Goal: Task Accomplishment & Management: Manage account settings

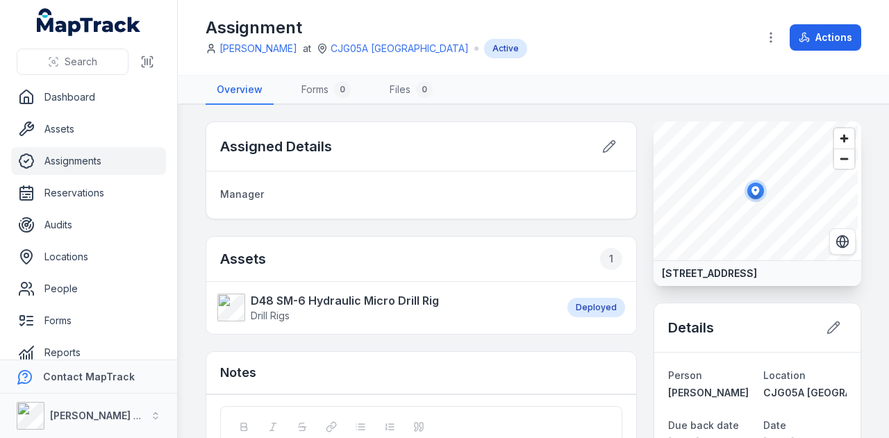
click at [83, 165] on link "Assignments" at bounding box center [88, 161] width 155 height 28
click at [90, 187] on link "Reservations" at bounding box center [88, 193] width 155 height 28
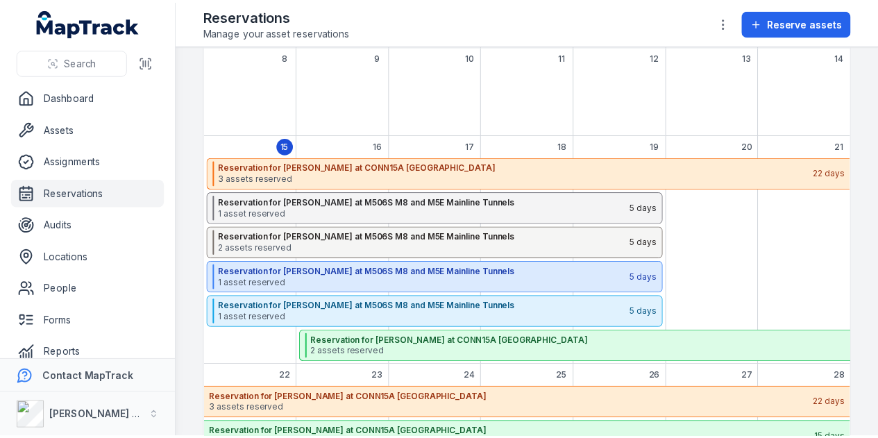
scroll to position [208, 0]
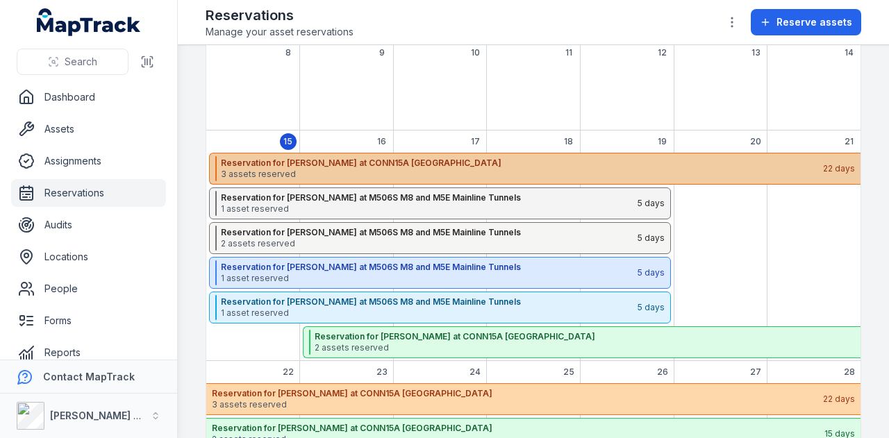
click at [404, 160] on strong "Reservation for Shehre Yar Khan at CONN15A Bangor By-Pass" at bounding box center [521, 163] width 601 height 11
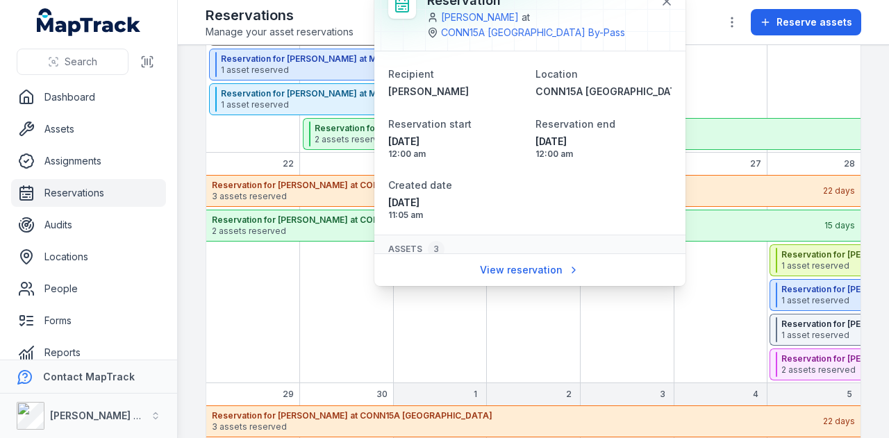
scroll to position [167, 0]
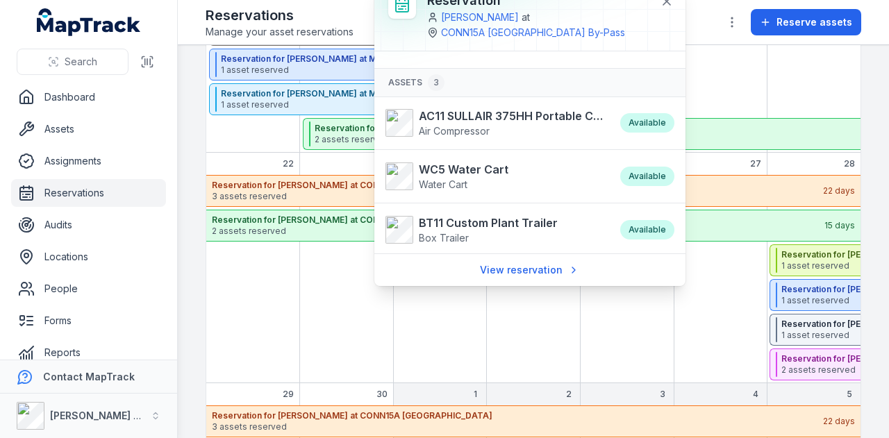
click at [747, 90] on div "September 2025" at bounding box center [721, 48] width 94 height 208
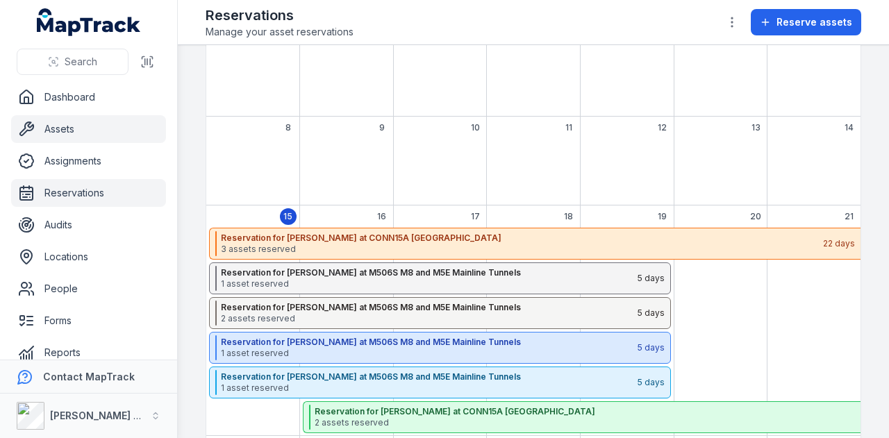
click at [97, 128] on link "Assets" at bounding box center [88, 129] width 155 height 28
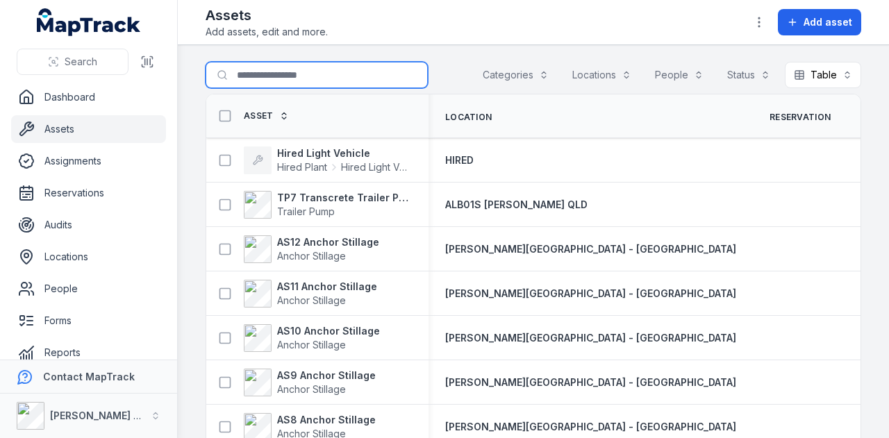
click at [282, 84] on input "Search for assets" at bounding box center [317, 75] width 222 height 26
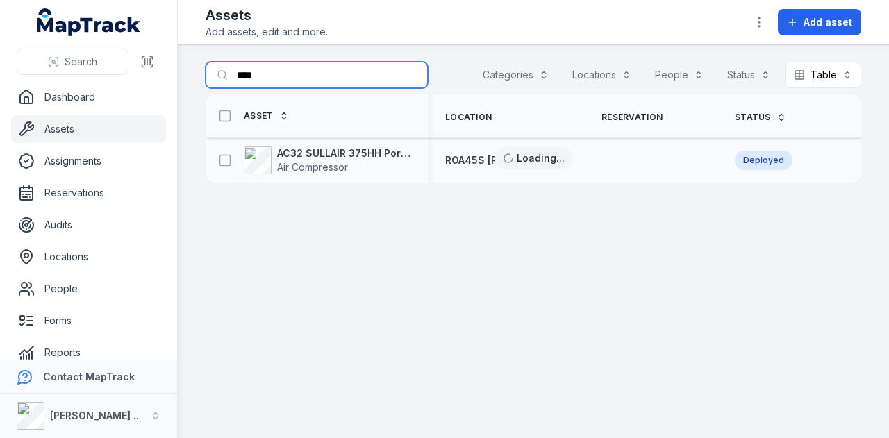
type input "****"
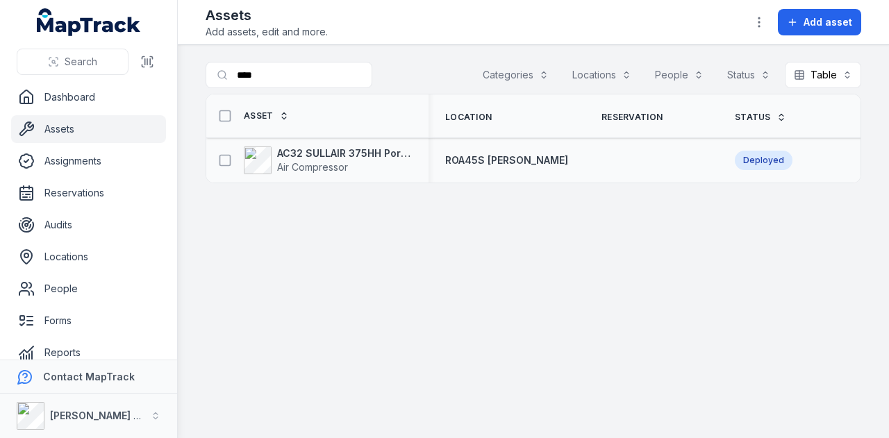
click at [337, 142] on div "AC32 SULLAIR 375HH Portable Compressor Air Compressor" at bounding box center [317, 160] width 222 height 39
click at [337, 147] on strong "AC32 SULLAIR 375HH Portable Compressor" at bounding box center [344, 154] width 135 height 14
click at [336, 77] on input "****" at bounding box center [317, 75] width 222 height 26
type input "*"
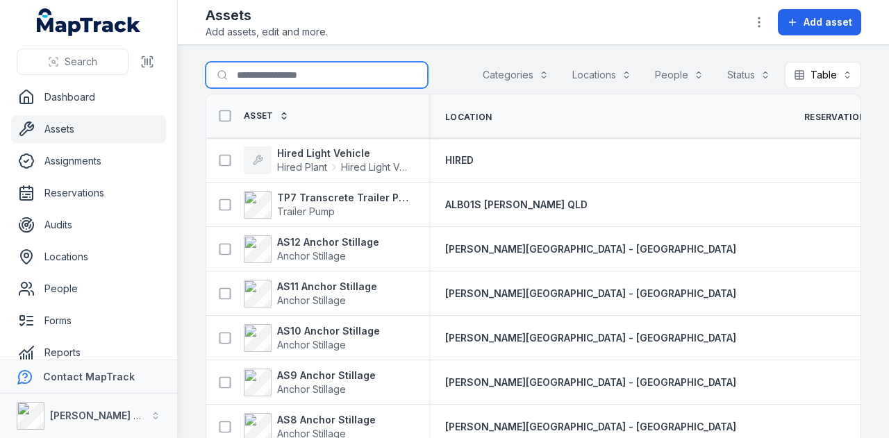
click at [360, 80] on input "Search for assets" at bounding box center [317, 75] width 222 height 26
click at [421, 46] on main "Search for assets Categories Locations People Status Table ***** Asset Location…" at bounding box center [533, 241] width 711 height 393
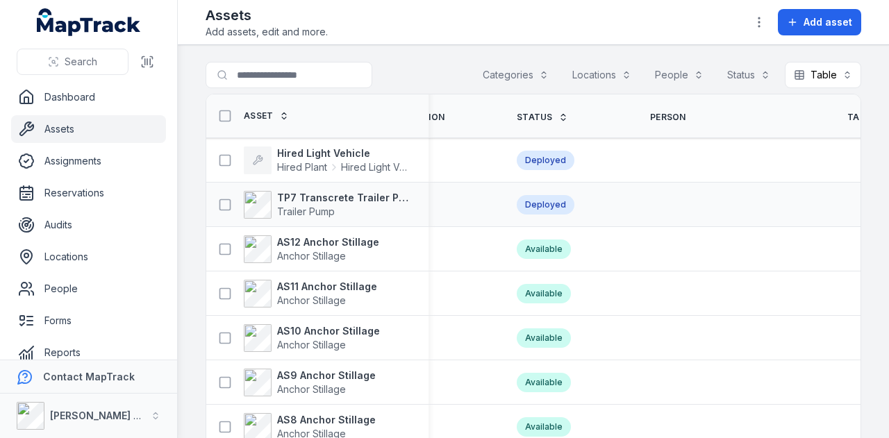
scroll to position [0, 505]
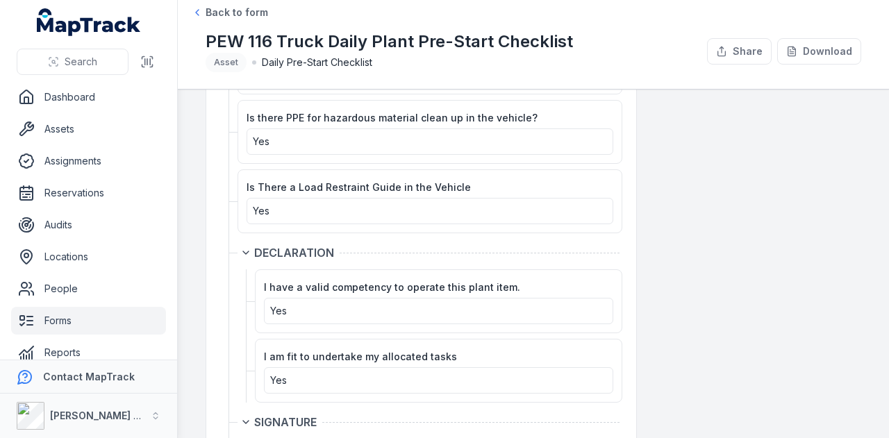
scroll to position [2568, 0]
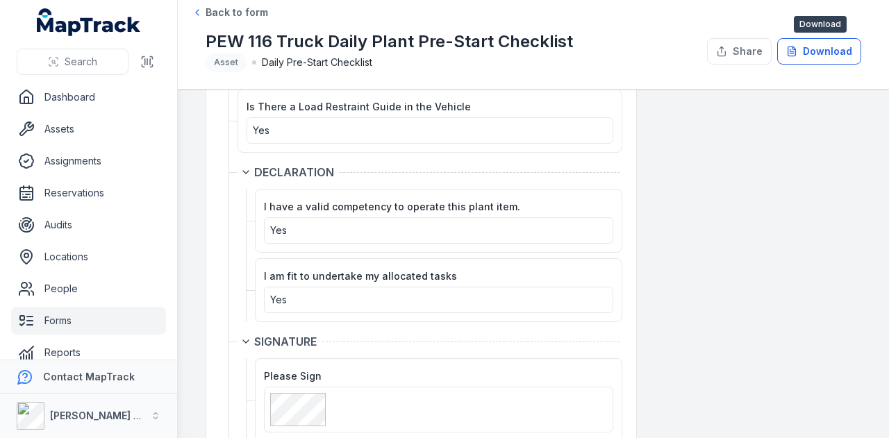
click at [817, 41] on button "Download" at bounding box center [819, 51] width 84 height 26
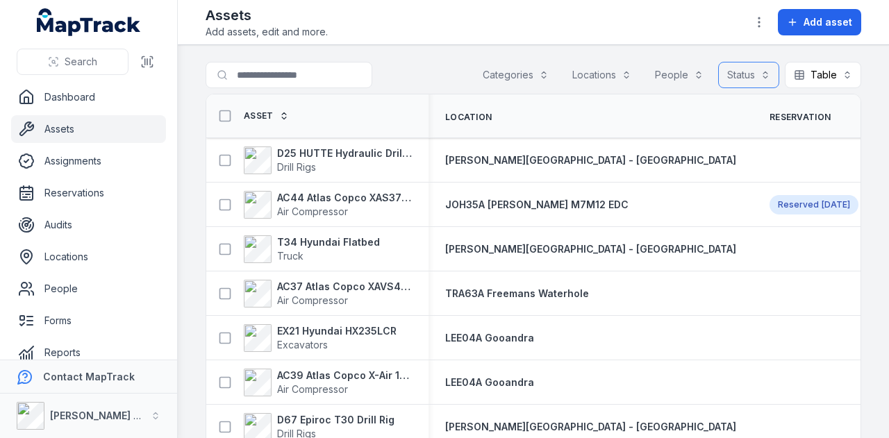
click at [751, 78] on button "Status" at bounding box center [748, 75] width 61 height 26
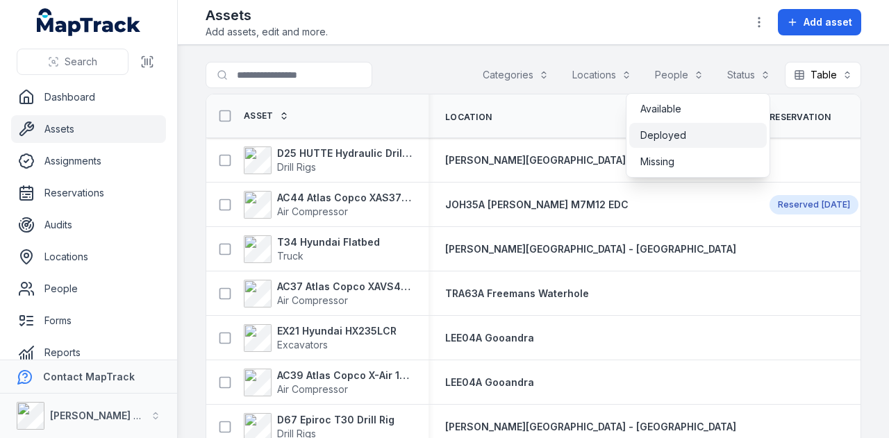
click at [719, 134] on div "Deployed" at bounding box center [697, 135] width 115 height 14
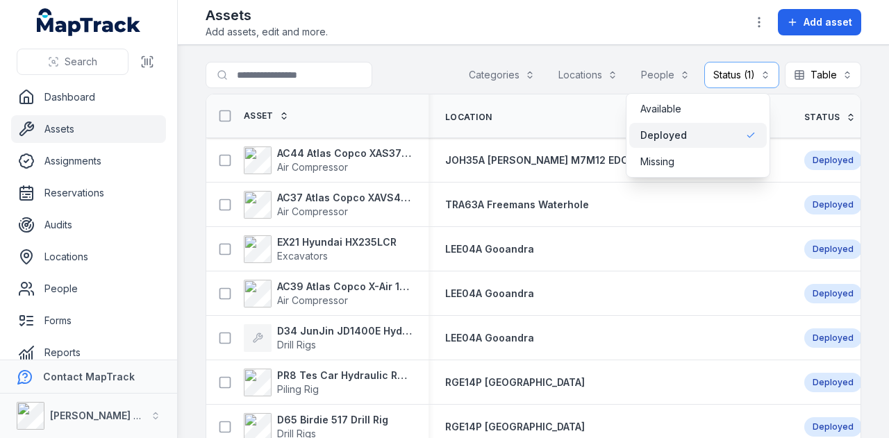
click at [371, 51] on main "Search for assets Categories Locations People Status (1) ******** Table ***** A…" at bounding box center [533, 241] width 711 height 393
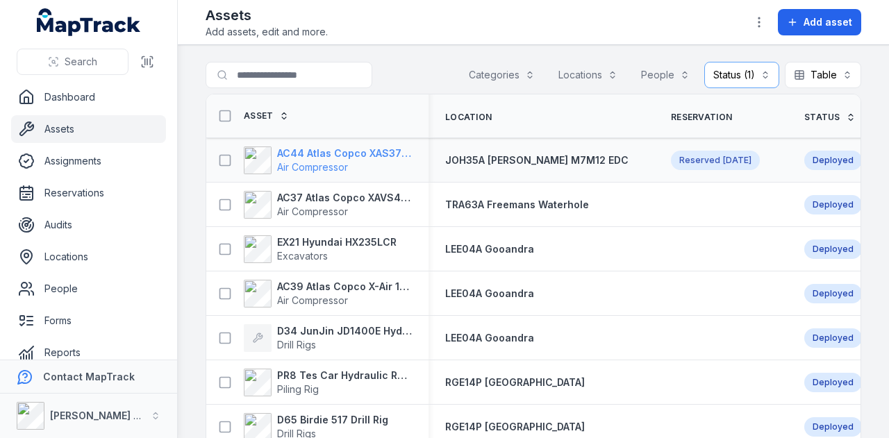
click at [358, 149] on strong "AC44 Atlas Copco XAS375TA" at bounding box center [344, 154] width 135 height 14
click at [360, 194] on strong "AC37 Atlas Copco XAVS450" at bounding box center [344, 198] width 135 height 14
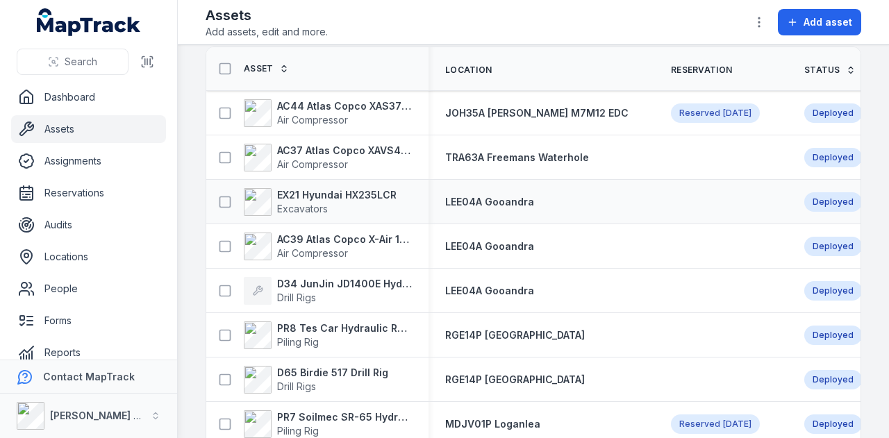
scroll to position [69, 0]
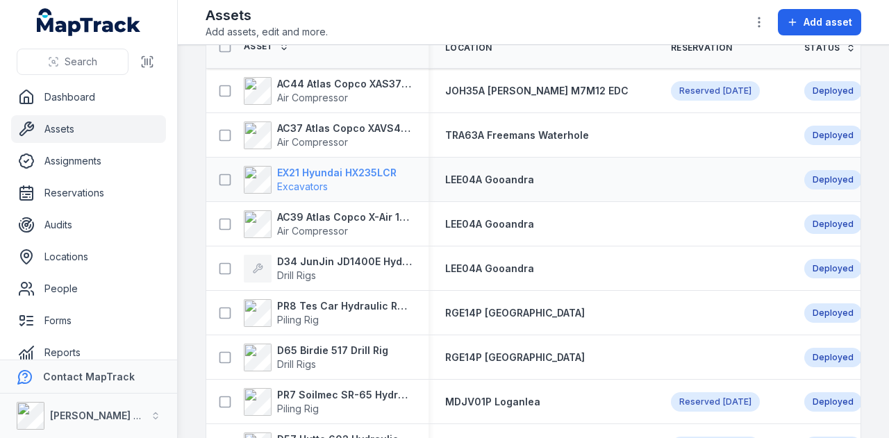
click at [374, 172] on strong "EX21 Hyundai HX235LCR" at bounding box center [336, 173] width 119 height 14
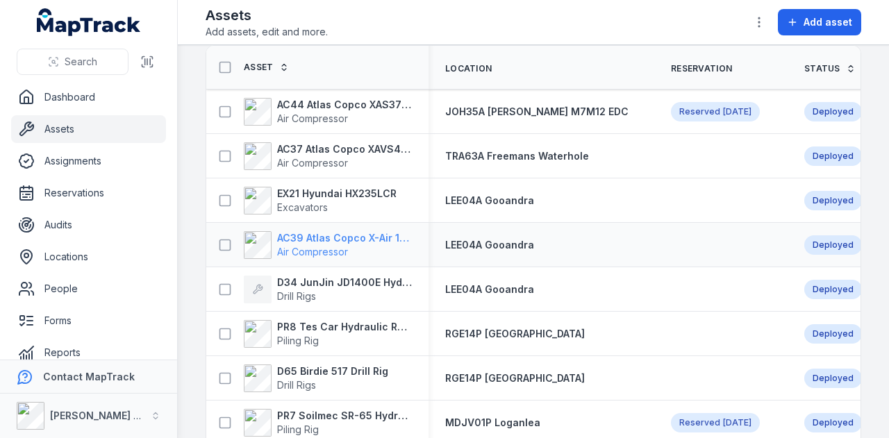
scroll to position [69, 0]
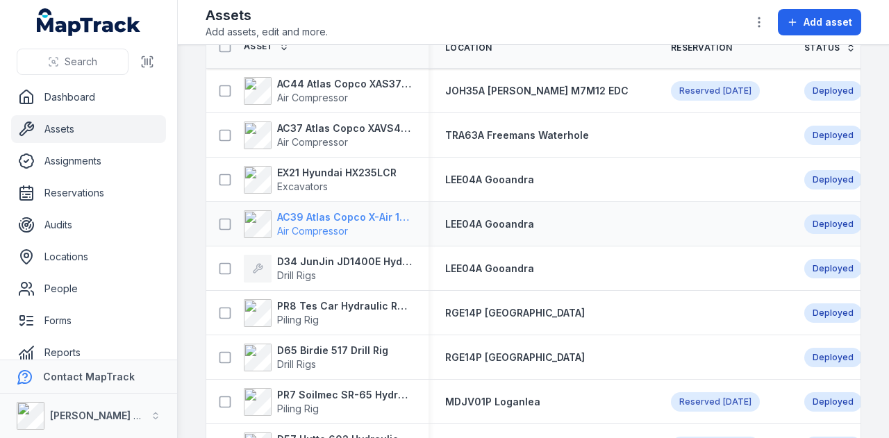
click at [349, 218] on strong "AC39 Atlas Copco X-Air 1100-25" at bounding box center [344, 217] width 135 height 14
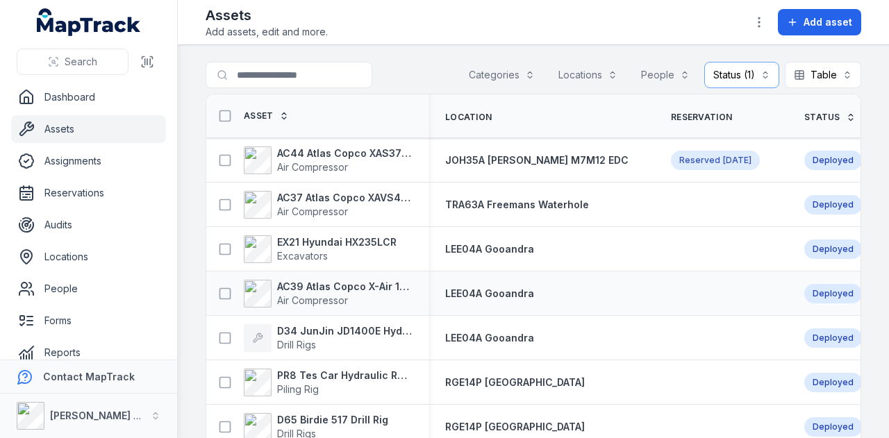
scroll to position [69, 0]
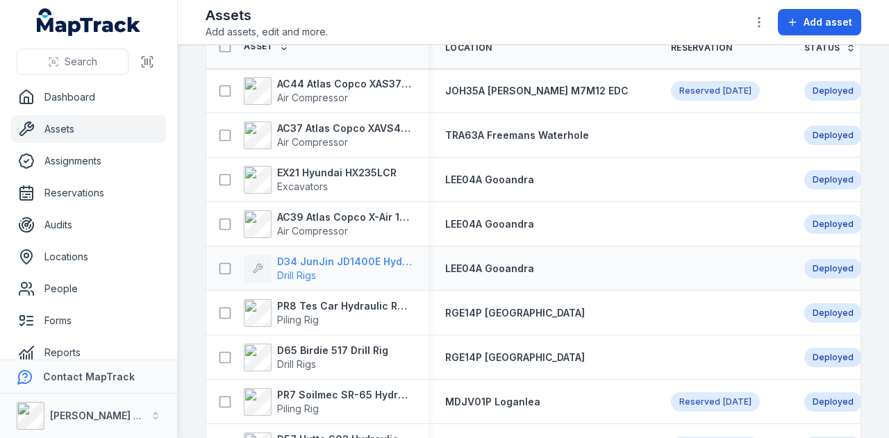
click at [364, 259] on strong "D34 JunJin JD1400E Hydraulic Crawler Drill" at bounding box center [344, 262] width 135 height 14
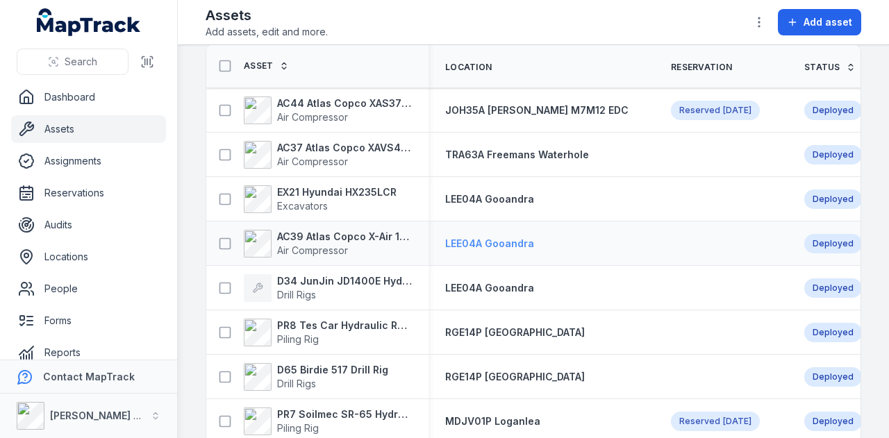
scroll to position [69, 0]
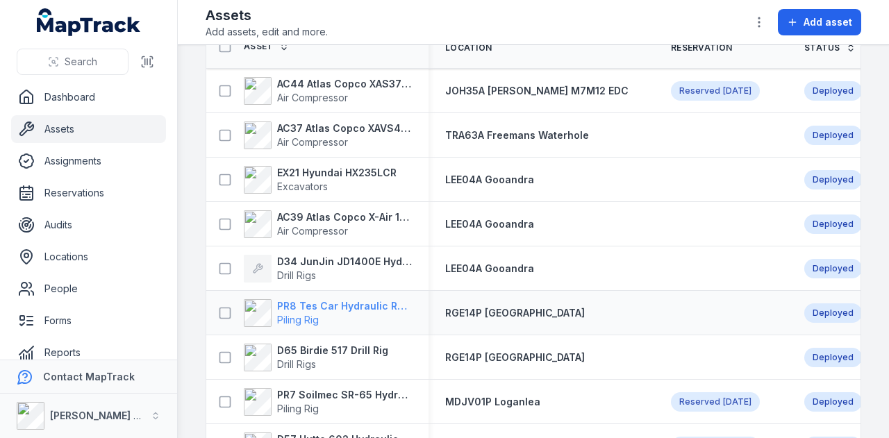
click at [361, 303] on strong "PR8 Tes Car Hydraulic Rotary Rig" at bounding box center [344, 306] width 135 height 14
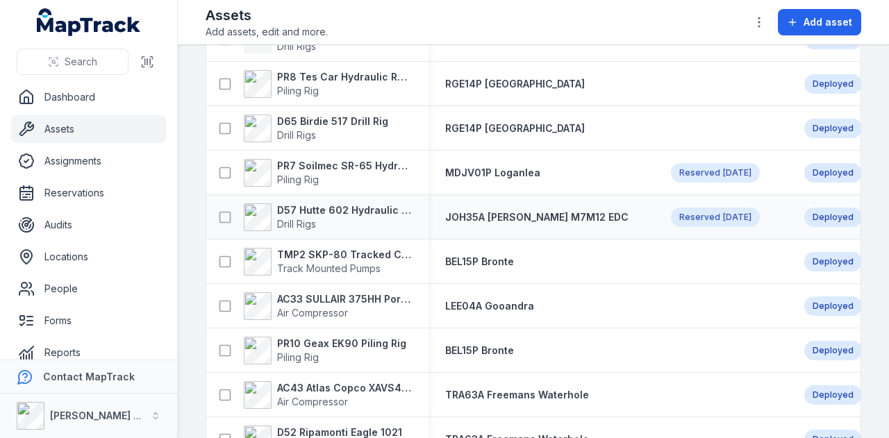
scroll to position [278, 0]
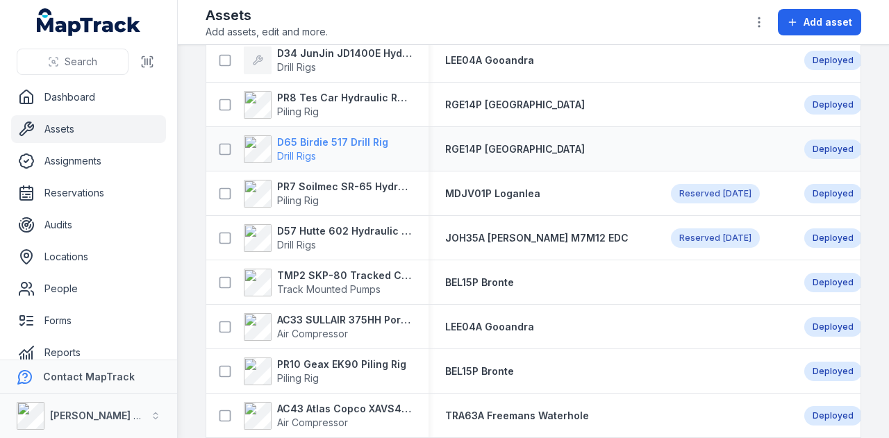
click at [346, 142] on strong "D65 Birdie 517 Drill Rig" at bounding box center [332, 142] width 111 height 14
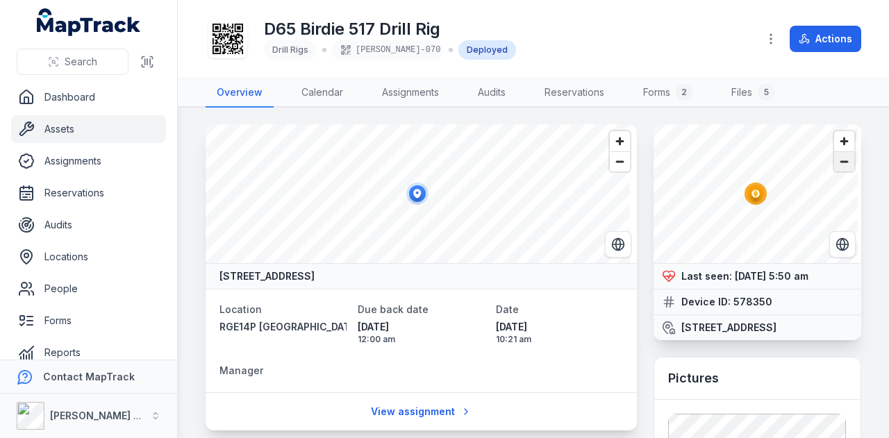
click at [834, 163] on span "Zoom out" at bounding box center [844, 161] width 20 height 19
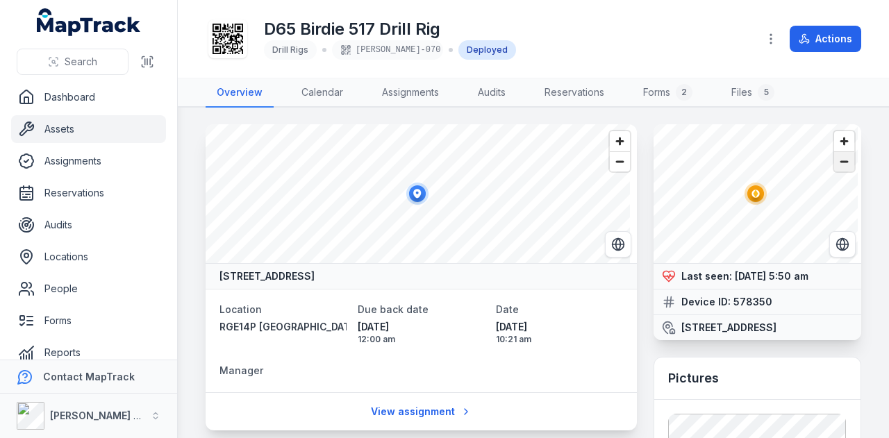
click at [834, 163] on span "Zoom out" at bounding box center [844, 161] width 20 height 19
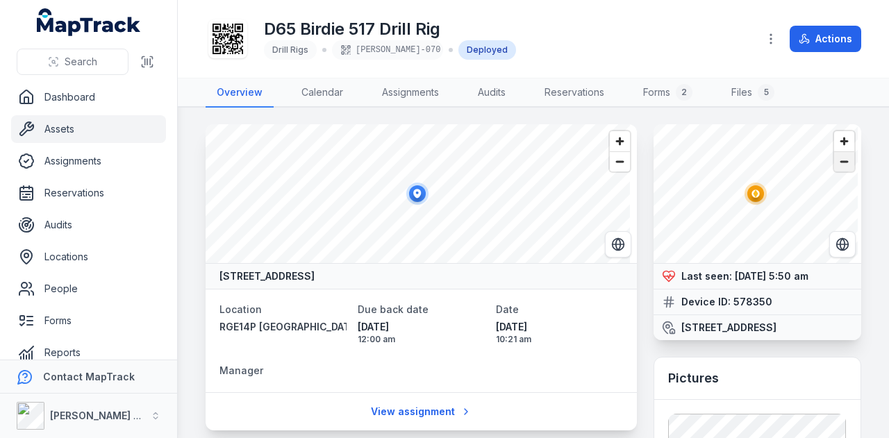
click at [834, 163] on span "Zoom out" at bounding box center [844, 161] width 20 height 19
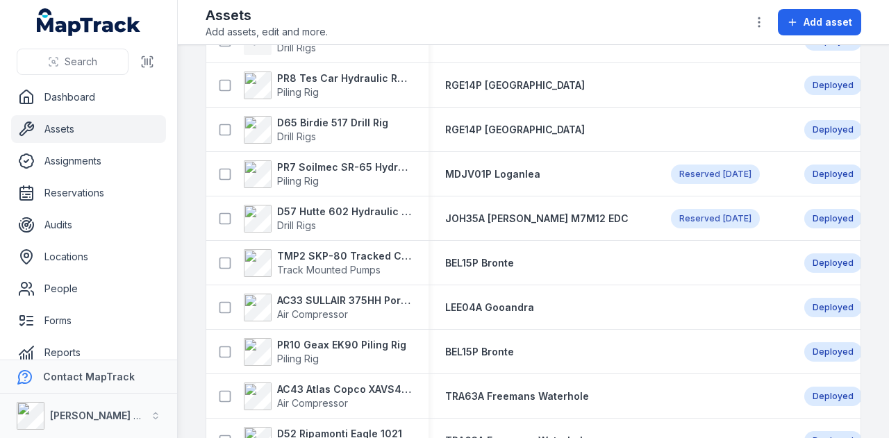
scroll to position [347, 0]
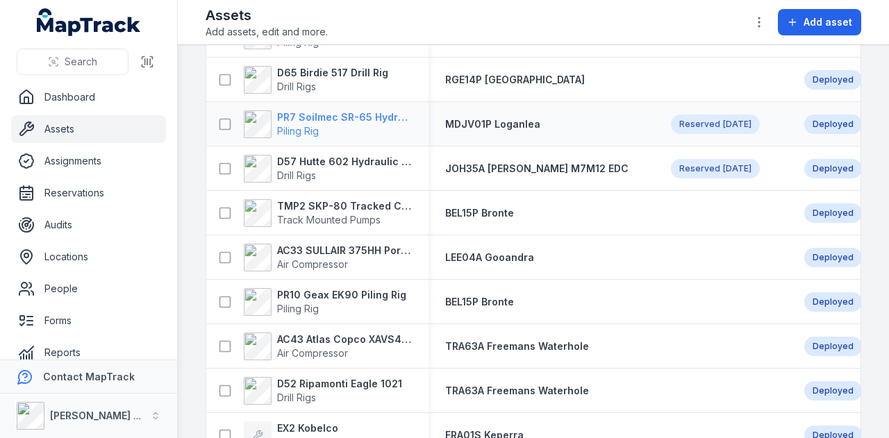
click at [376, 115] on strong "PR7 Soilmec SR-65 Hydraulic Rotary Rig" at bounding box center [344, 117] width 135 height 14
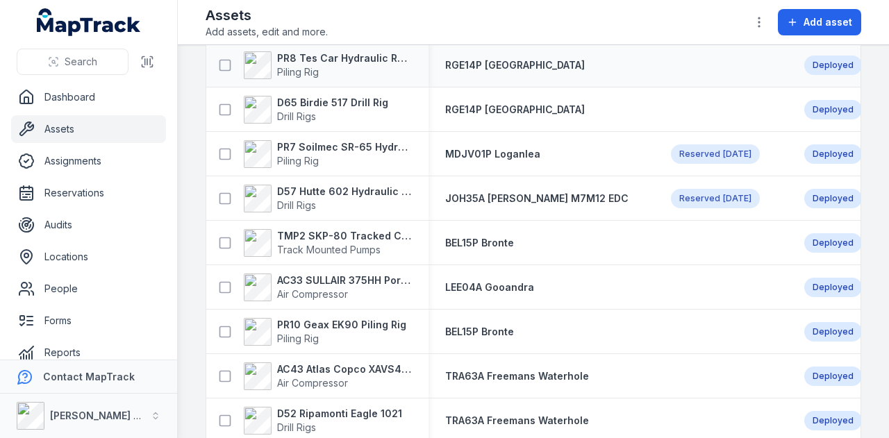
scroll to position [347, 0]
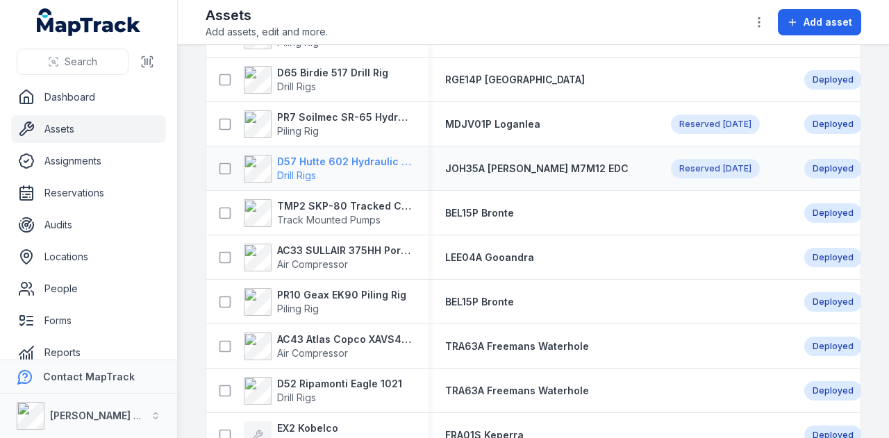
click at [383, 162] on strong "D57 Hutte 602 Hydraulic Crawler Drill" at bounding box center [344, 162] width 135 height 14
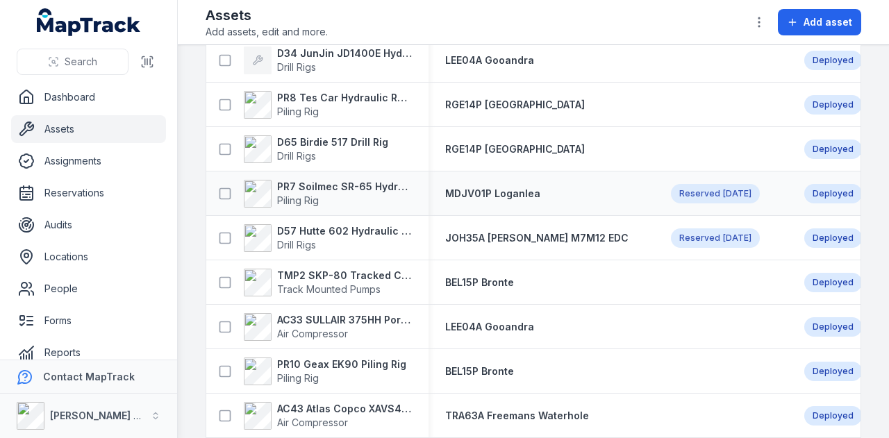
scroll to position [347, 0]
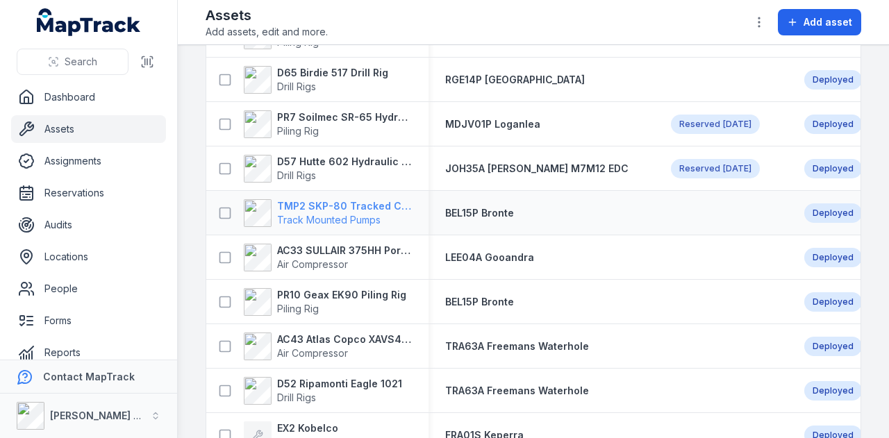
click at [390, 203] on strong "TMP2 SKP-80 Tracked Concrete Pump" at bounding box center [344, 206] width 135 height 14
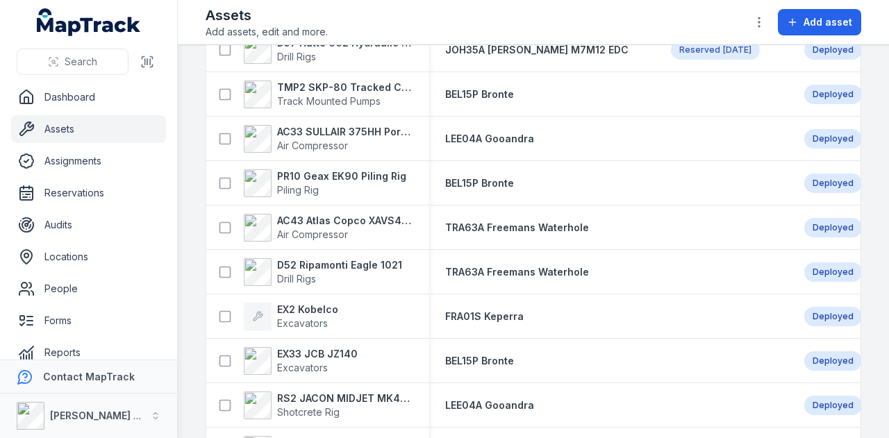
scroll to position [486, 0]
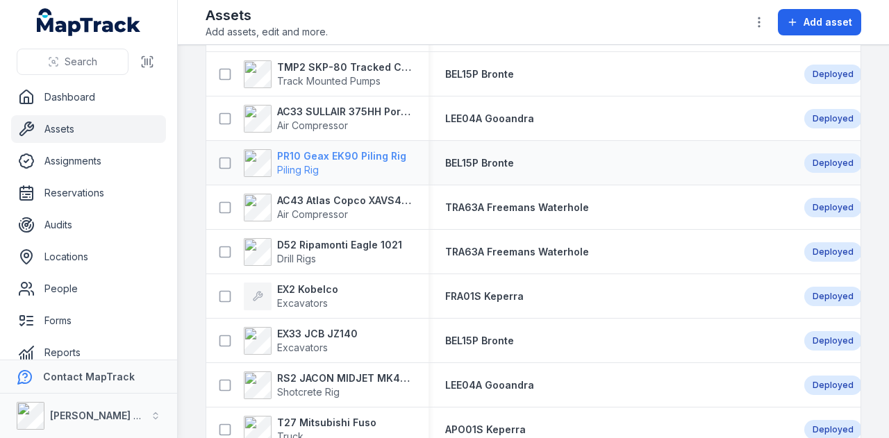
click at [364, 157] on strong "PR10 Geax EK90 Piling Rig" at bounding box center [341, 156] width 129 height 14
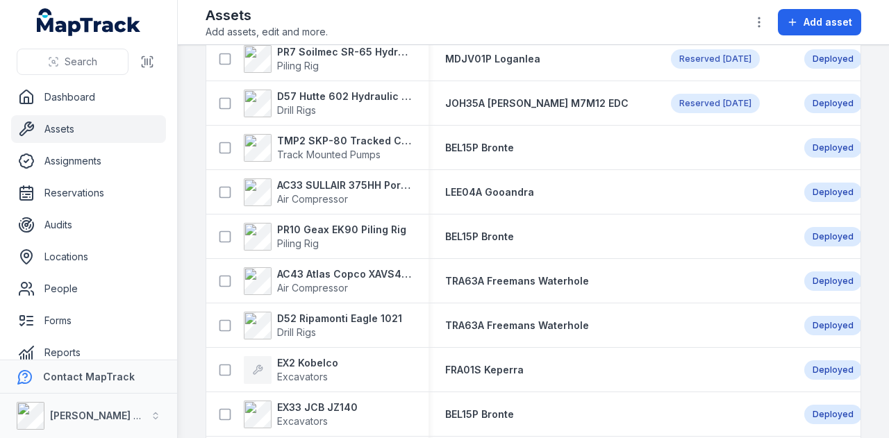
scroll to position [486, 0]
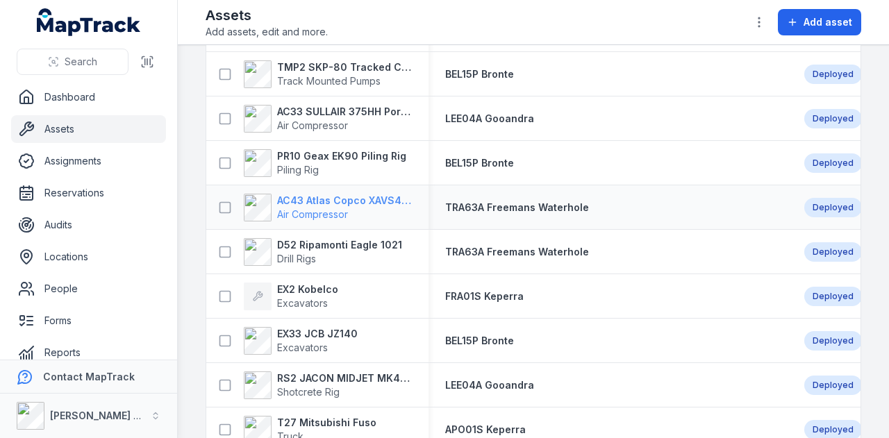
click at [375, 199] on strong "AC43 Atlas Copco XAVS450" at bounding box center [344, 201] width 135 height 14
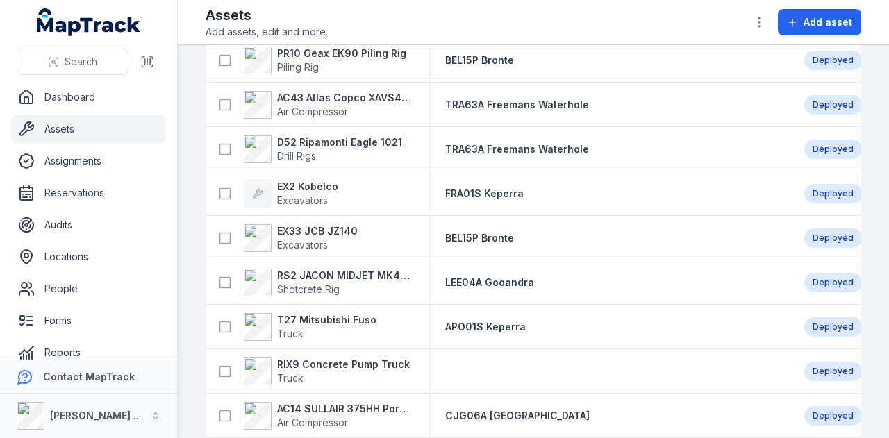
scroll to position [625, 0]
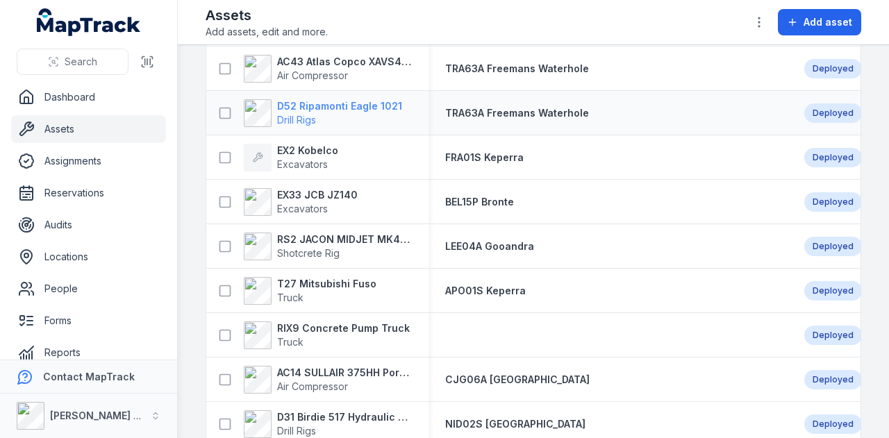
click at [368, 99] on strong "D52 Ripamonti Eagle 1021" at bounding box center [339, 106] width 125 height 14
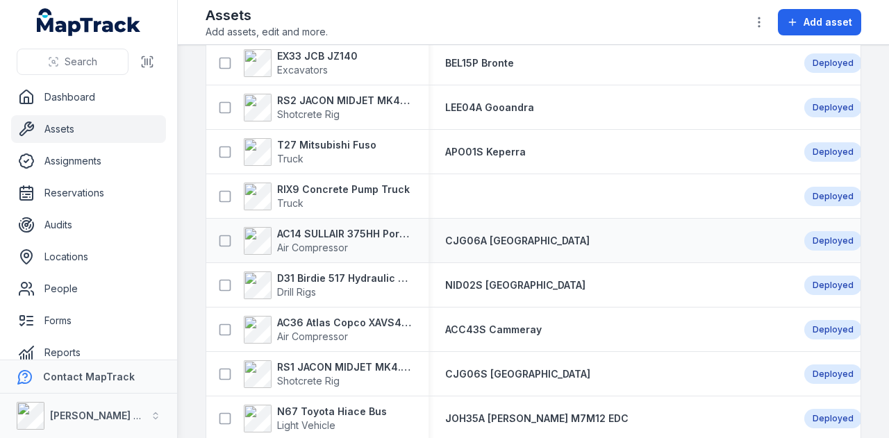
scroll to position [694, 0]
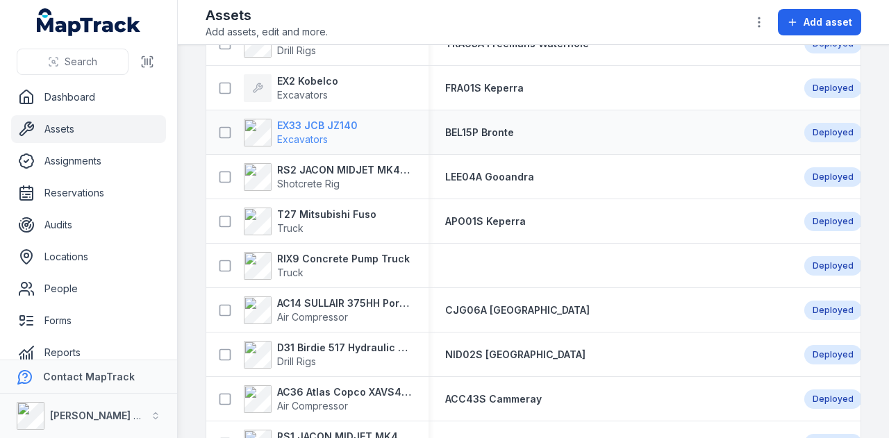
click at [322, 120] on strong "EX33 JCB JZ140" at bounding box center [317, 126] width 81 height 14
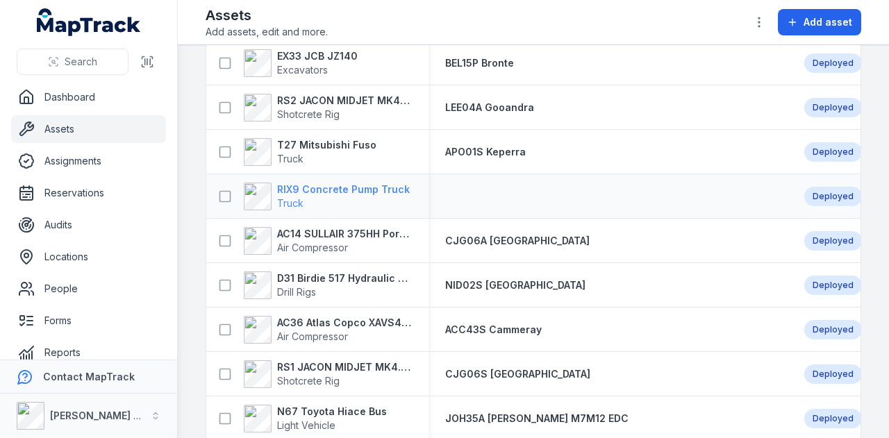
click at [346, 185] on strong "RIX9 Concrete Pump Truck" at bounding box center [343, 190] width 133 height 14
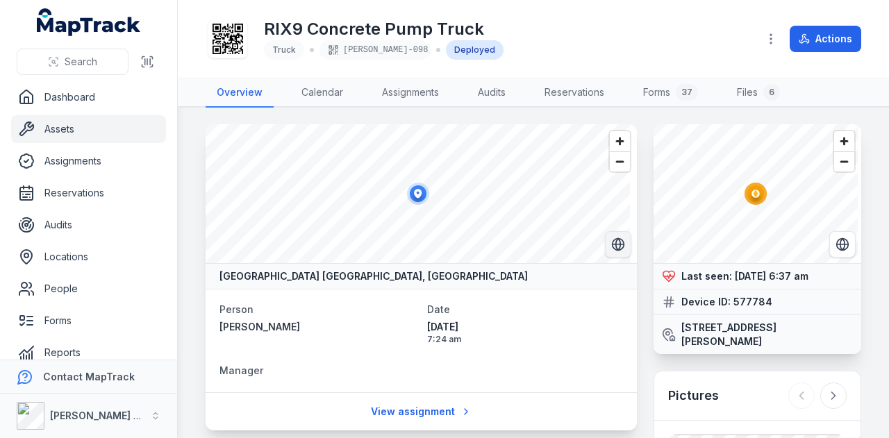
scroll to position [139, 0]
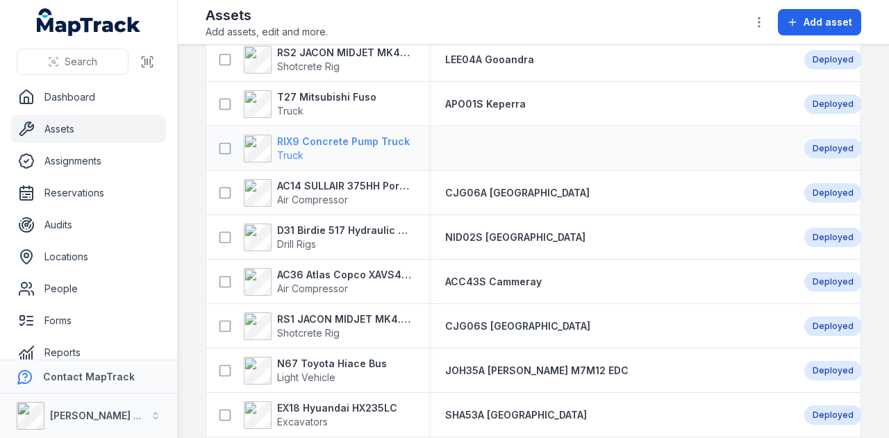
scroll to position [833, 0]
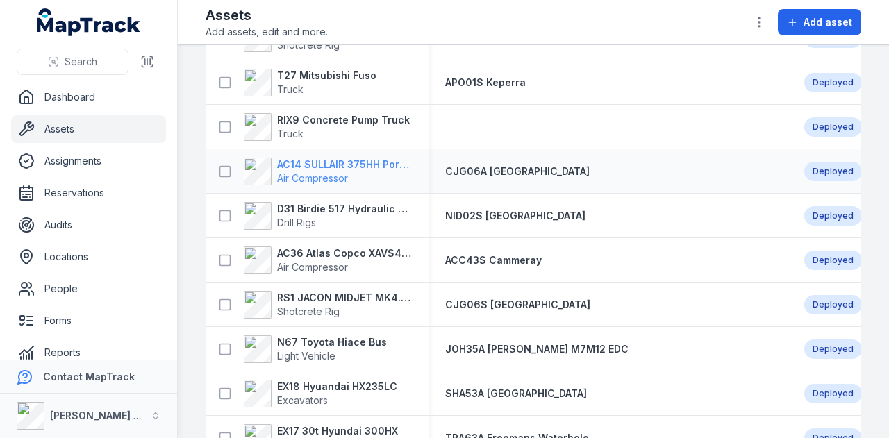
click at [383, 165] on strong "AC14 SULLAIR 375HH Portable Compressor" at bounding box center [344, 165] width 135 height 14
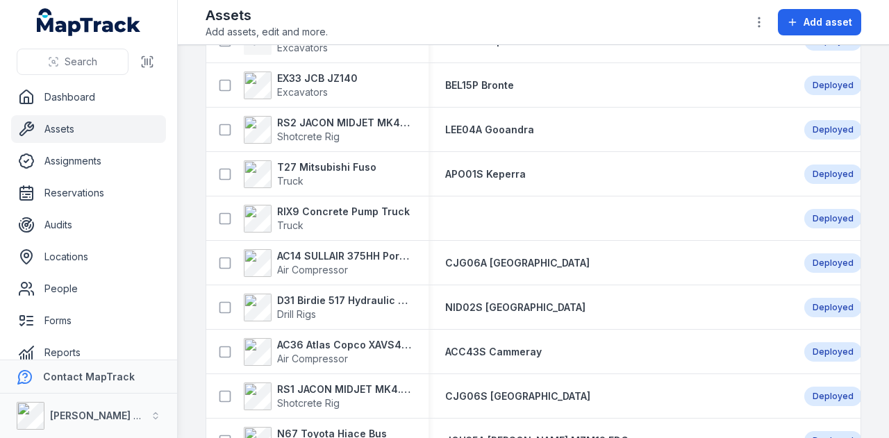
scroll to position [764, 0]
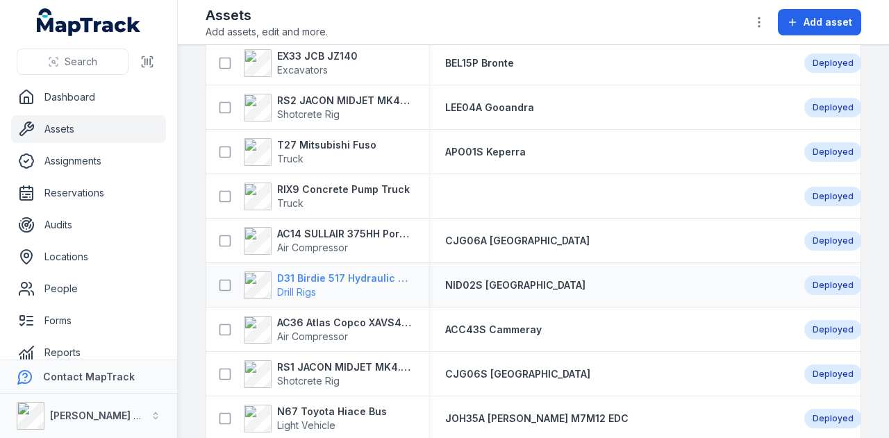
click at [379, 274] on strong "D31 Birdie 517 Hydraulic Drill Rig" at bounding box center [344, 278] width 135 height 14
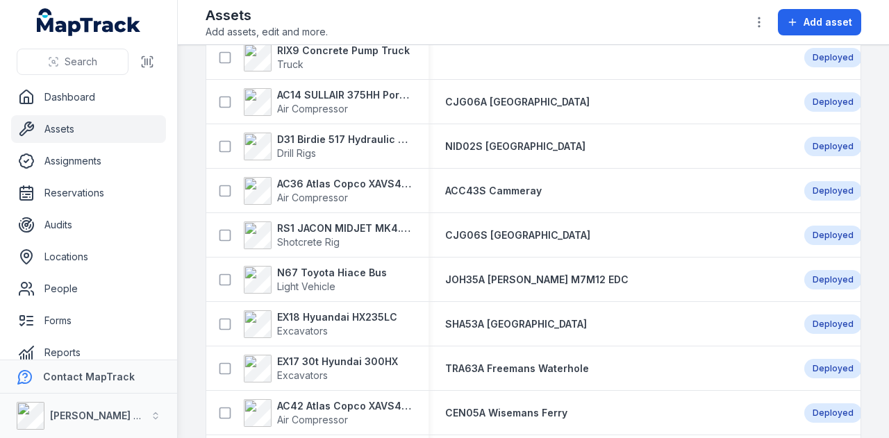
scroll to position [972, 0]
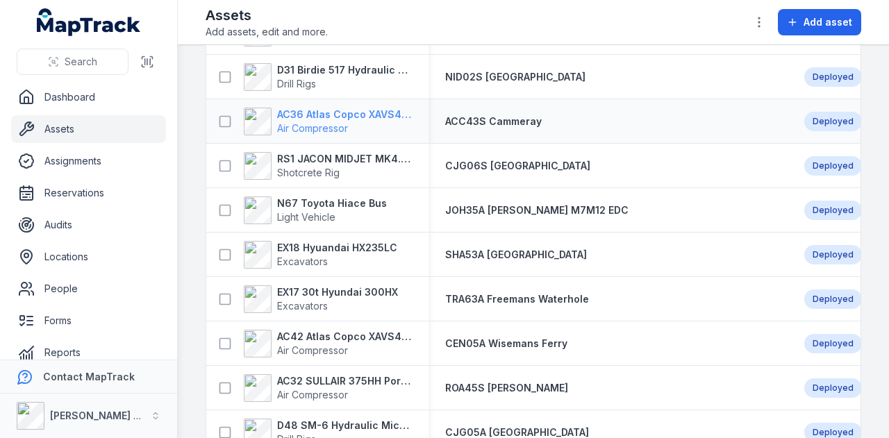
click at [377, 110] on strong "AC36 Atlas Copco XAVS450" at bounding box center [344, 115] width 135 height 14
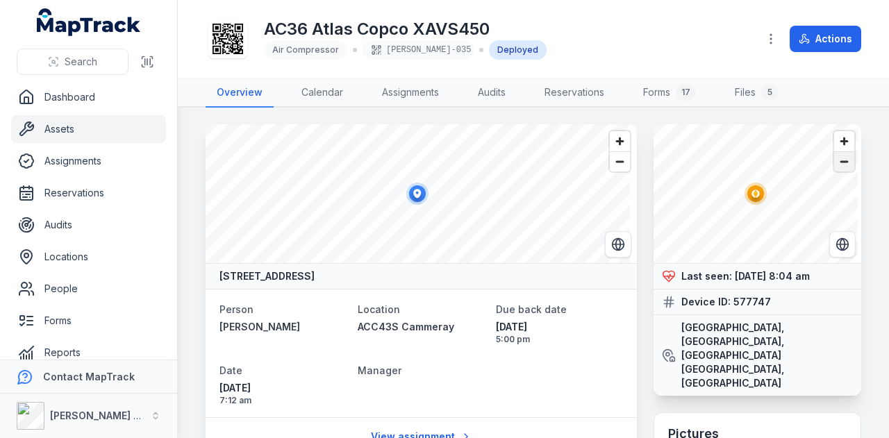
click at [834, 169] on span "Zoom out" at bounding box center [844, 161] width 20 height 19
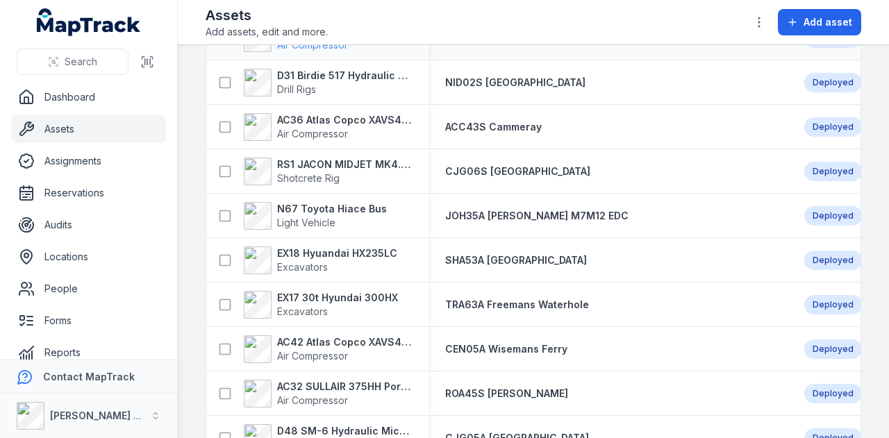
scroll to position [972, 0]
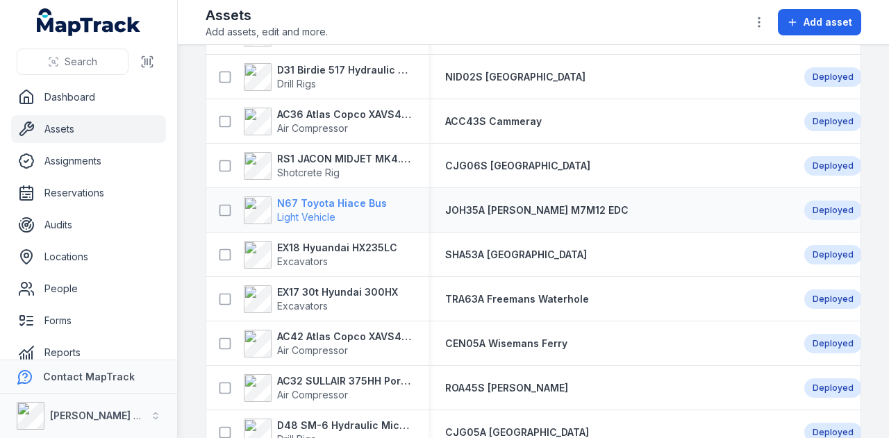
click at [356, 201] on strong "N67 Toyota Hiace Bus" at bounding box center [332, 204] width 110 height 14
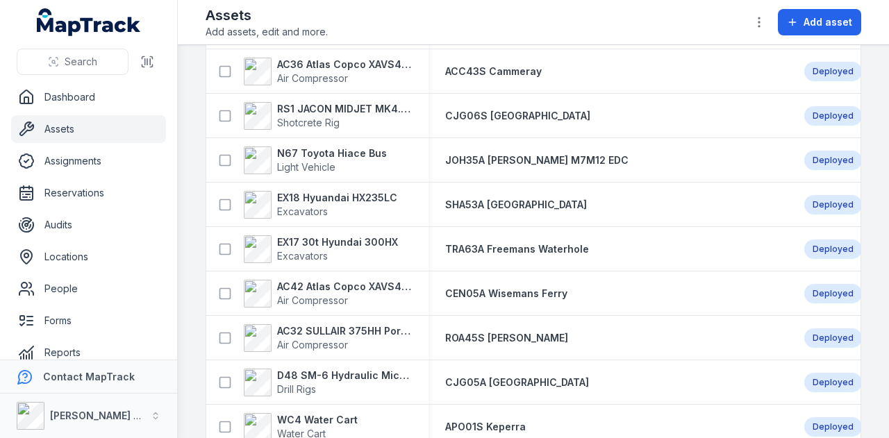
scroll to position [1042, 0]
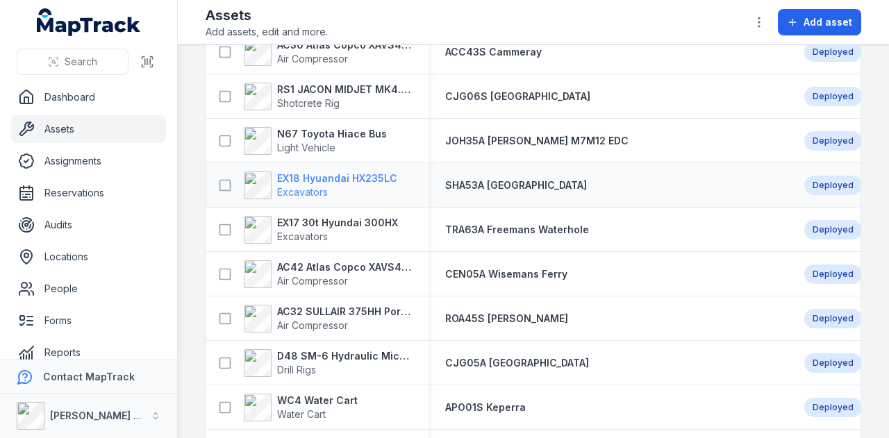
click at [356, 181] on strong "EX18 Hyuandai HX235LC" at bounding box center [337, 179] width 120 height 14
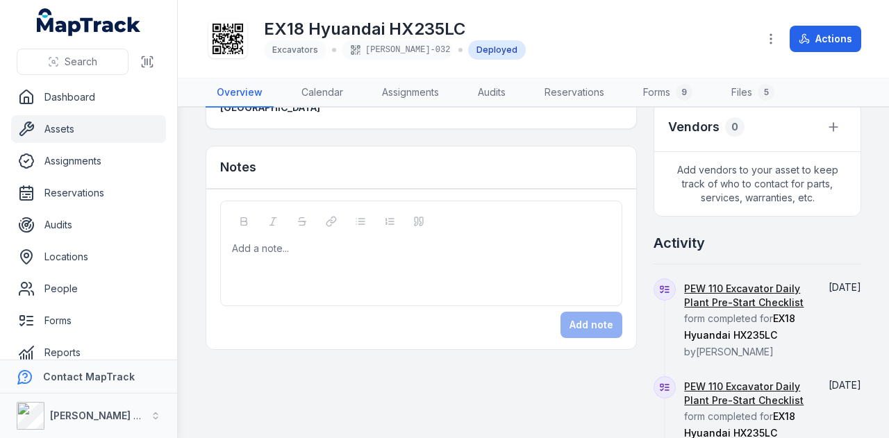
scroll to position [764, 0]
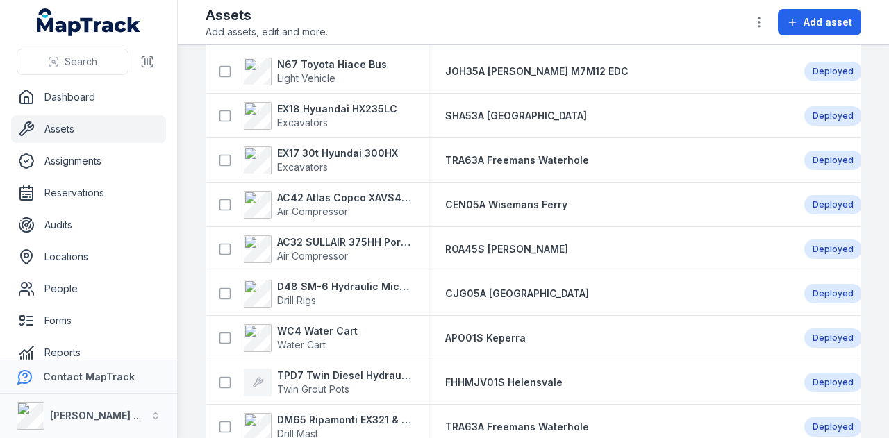
scroll to position [1042, 0]
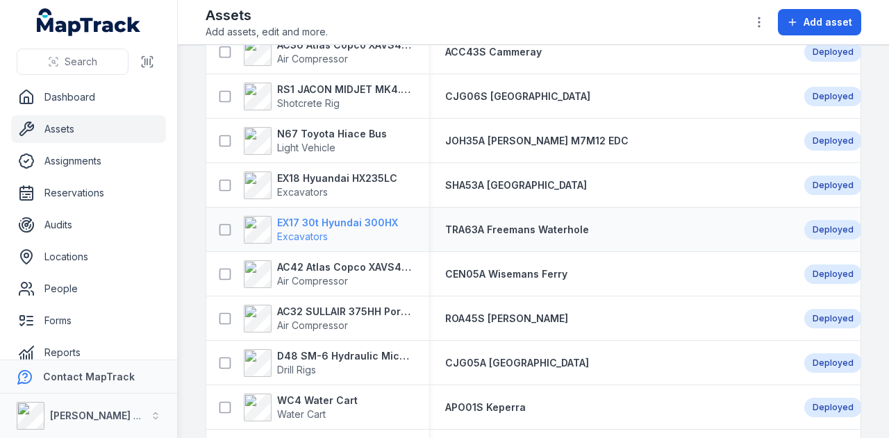
click at [340, 224] on strong "EX17 30t Hyundai 300HX" at bounding box center [337, 223] width 121 height 14
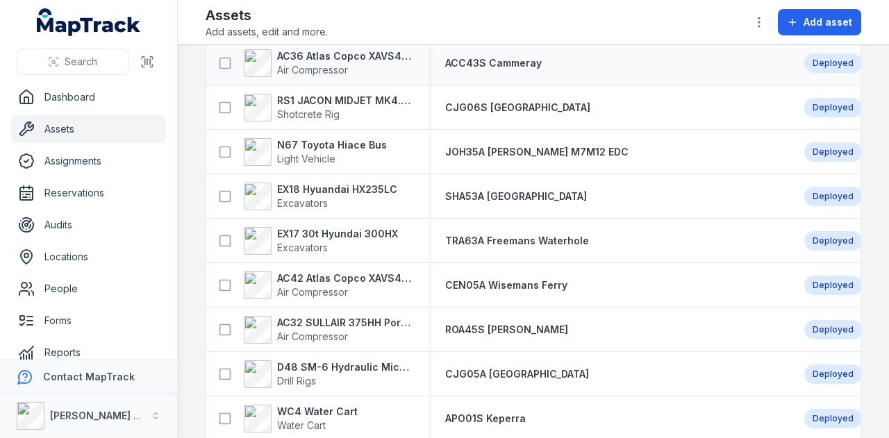
scroll to position [1042, 0]
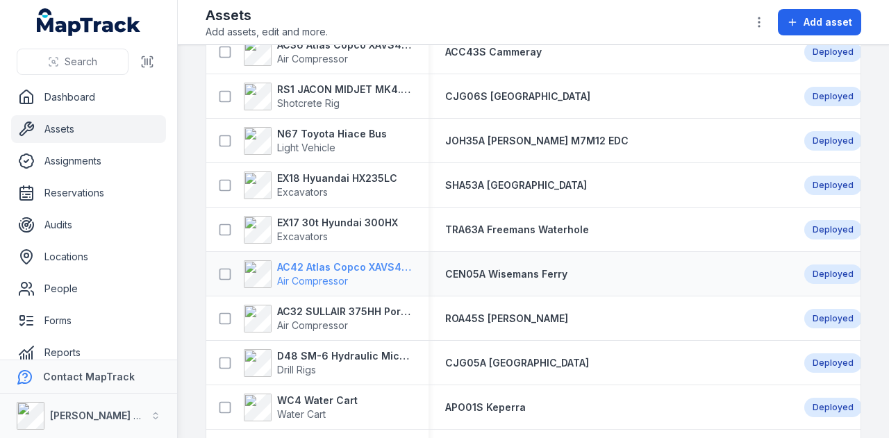
click at [335, 265] on strong "AC42 Atlas Copco XAVS450" at bounding box center [344, 267] width 135 height 14
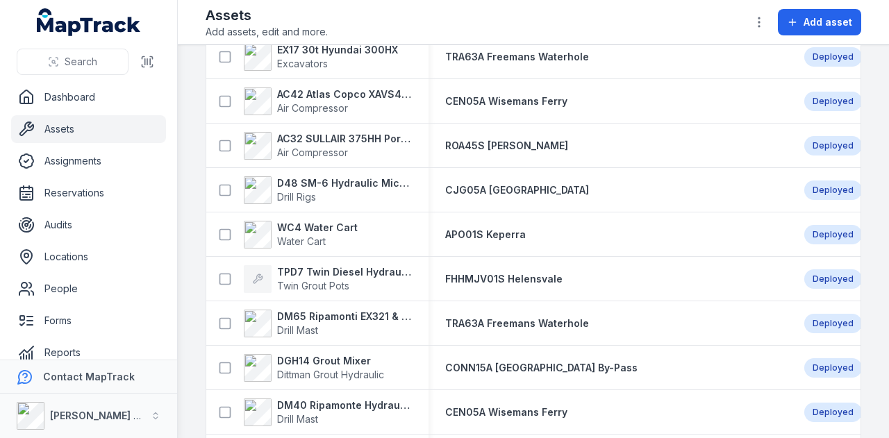
scroll to position [1250, 0]
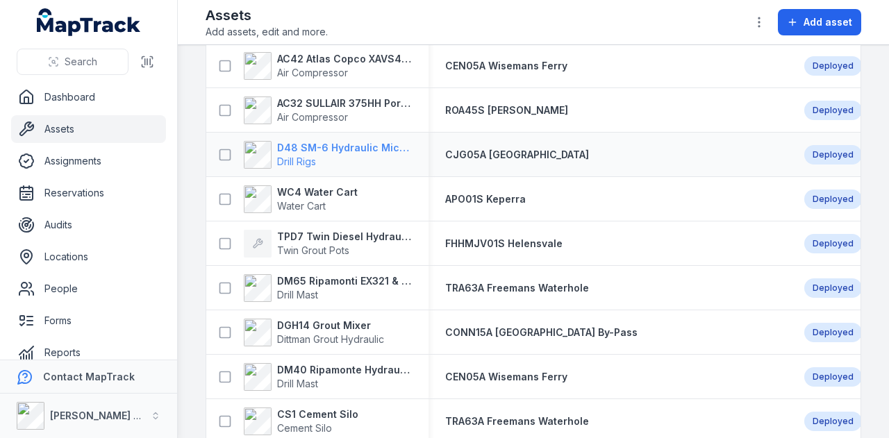
click at [378, 147] on strong "D48 SM-6 Hydraulic Micro Drill Rig" at bounding box center [344, 148] width 135 height 14
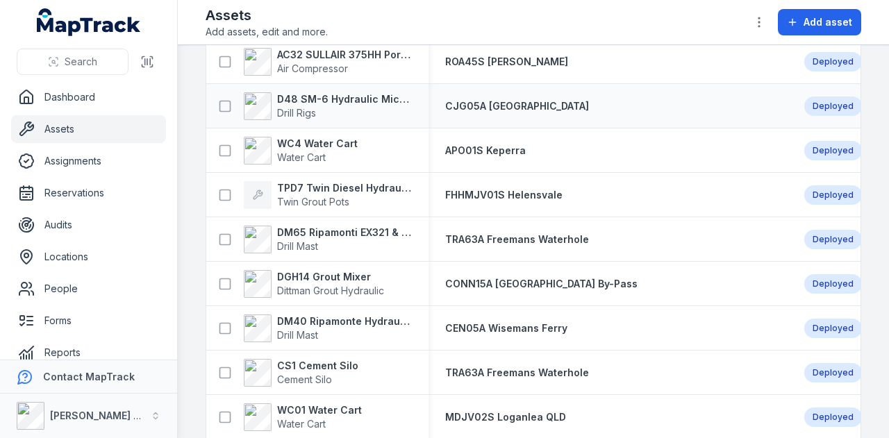
scroll to position [1319, 0]
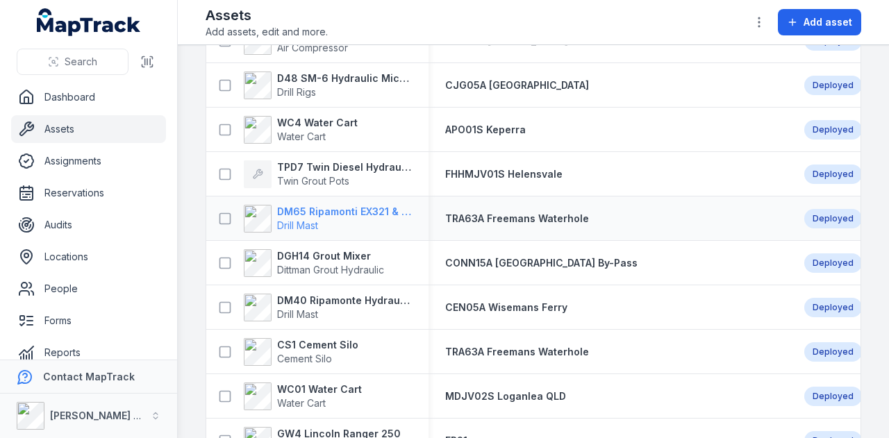
click at [368, 209] on strong "DM65 Ripamonti EX321 & EuroDrill RH10X" at bounding box center [344, 212] width 135 height 14
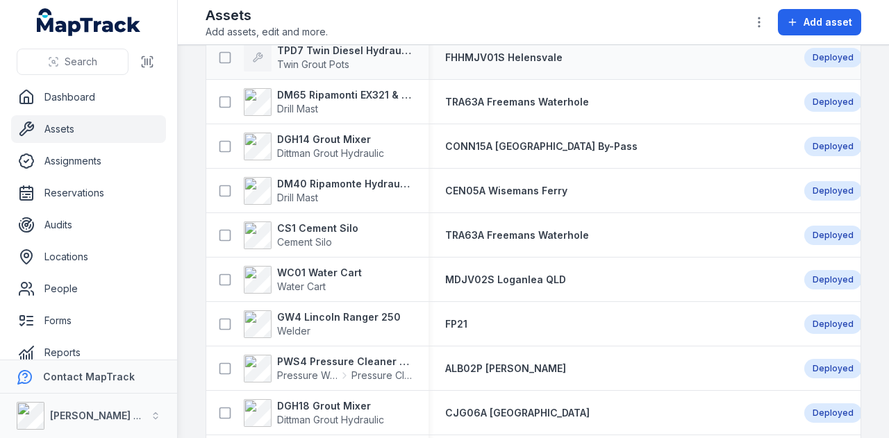
scroll to position [1458, 0]
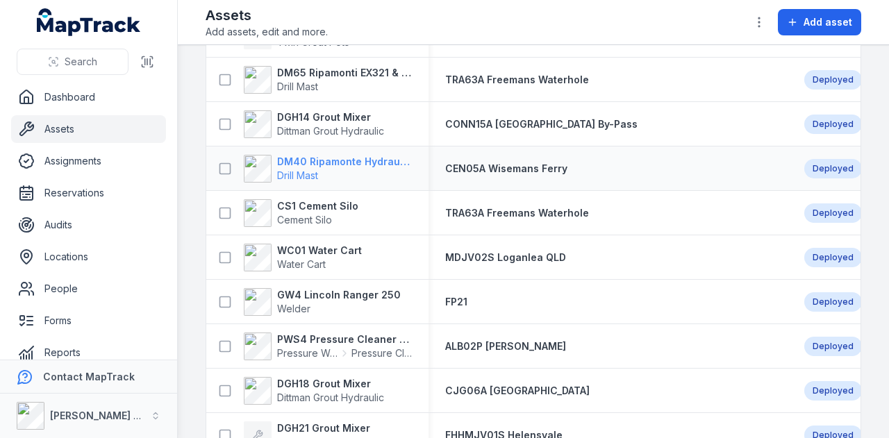
click at [378, 159] on strong "DM40 Ripamonte Hydraulic Drill Mast & EuroDrill RH10X" at bounding box center [344, 162] width 135 height 14
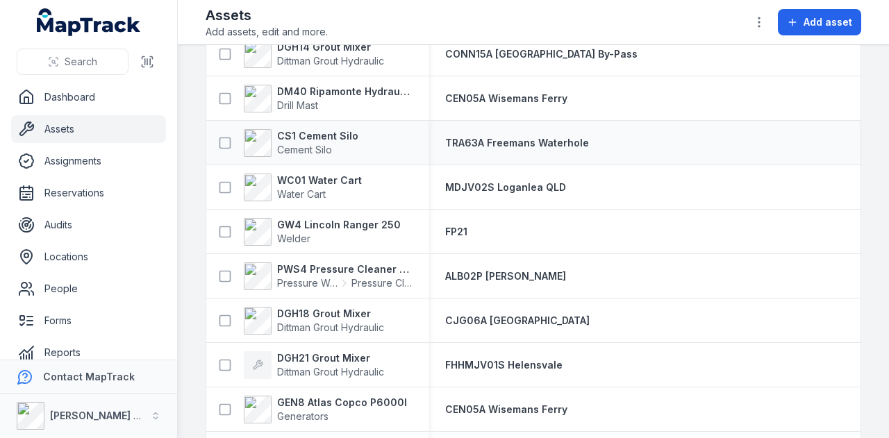
scroll to position [1528, 0]
click at [336, 133] on strong "CS1 Cement Silo" at bounding box center [317, 137] width 81 height 14
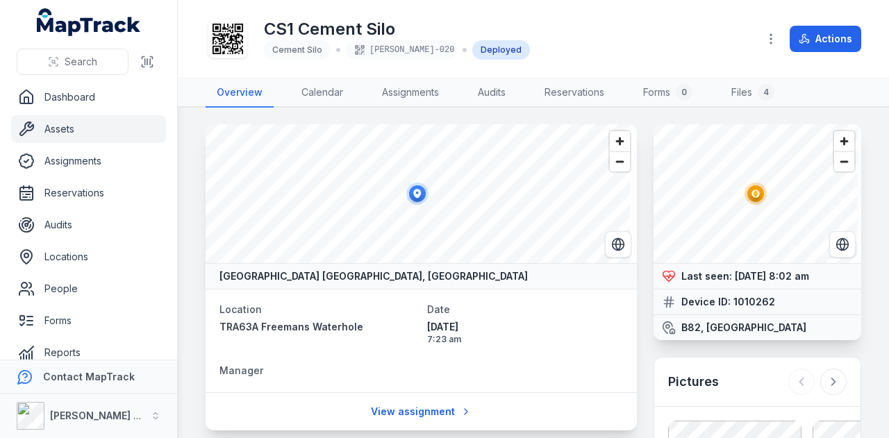
scroll to position [77, 0]
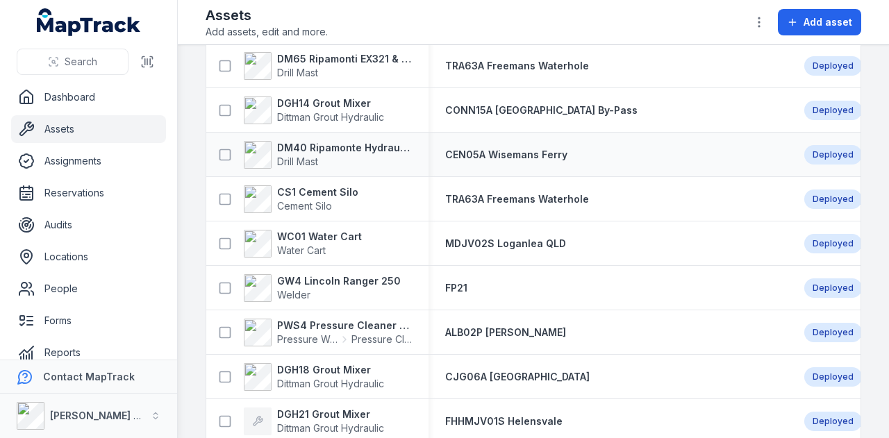
scroll to position [1528, 0]
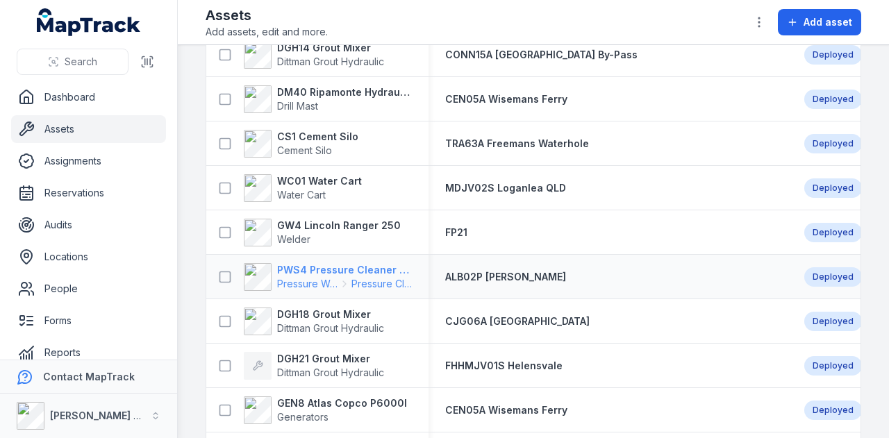
click at [350, 271] on strong "PWS4 Pressure Cleaner Skid Mounted" at bounding box center [344, 270] width 135 height 14
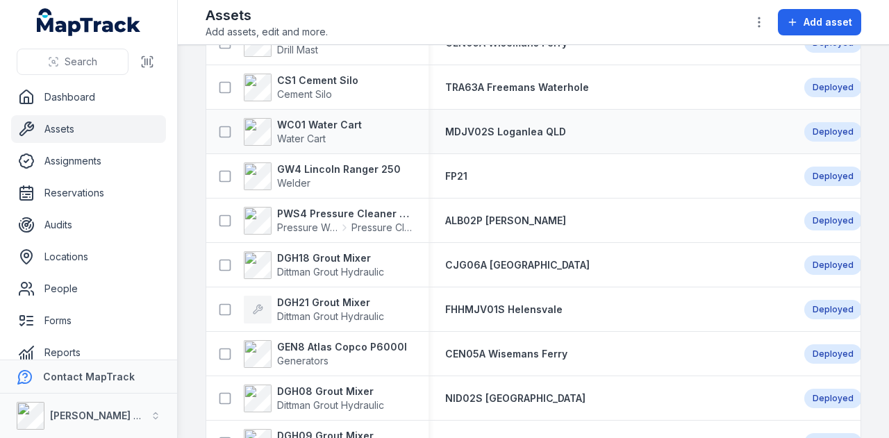
scroll to position [1597, 0]
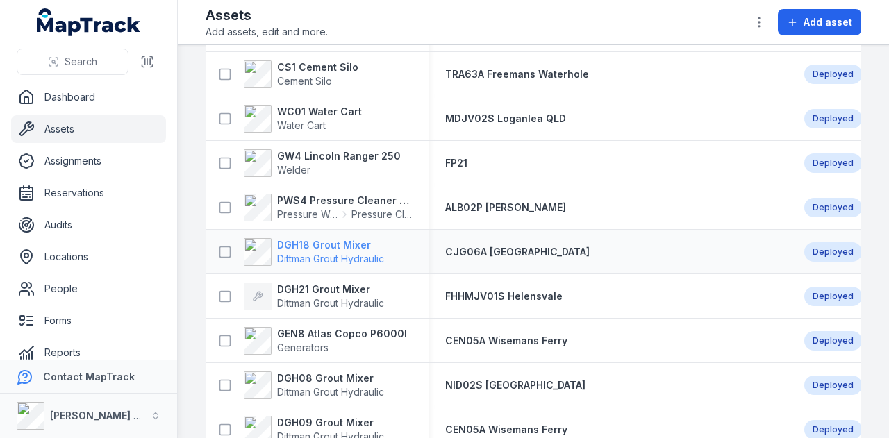
click at [335, 246] on strong "DGH18 Grout Mixer" at bounding box center [330, 245] width 107 height 14
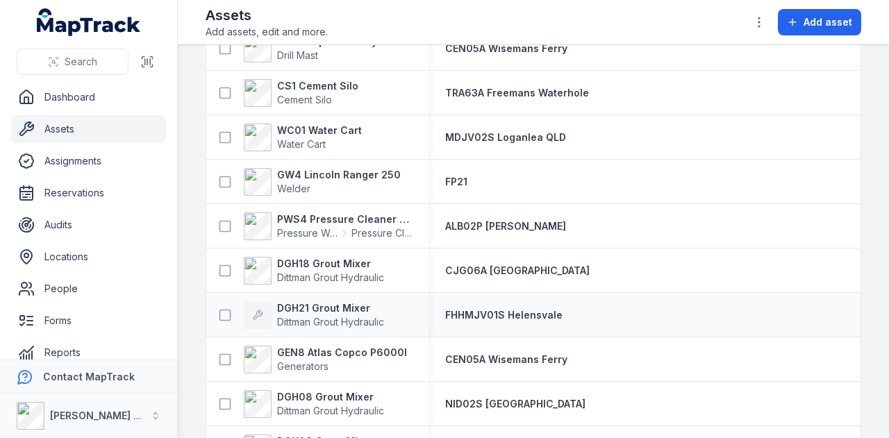
scroll to position [1597, 0]
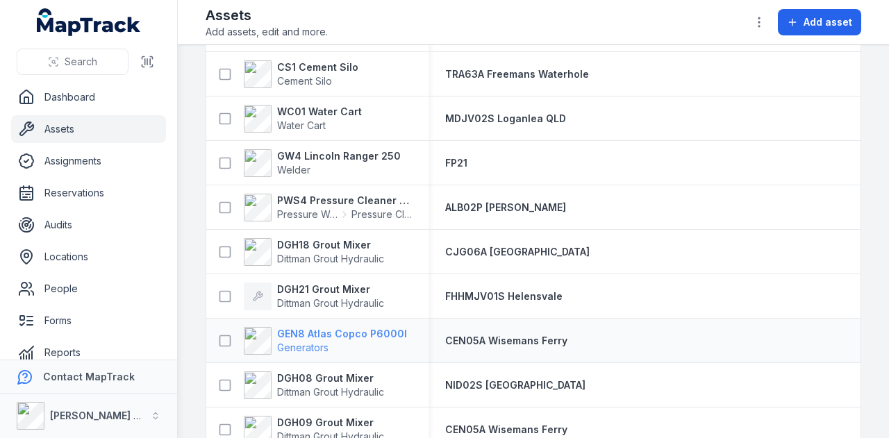
click at [374, 328] on strong "GEN8 Atlas Copco P6000I" at bounding box center [342, 334] width 130 height 14
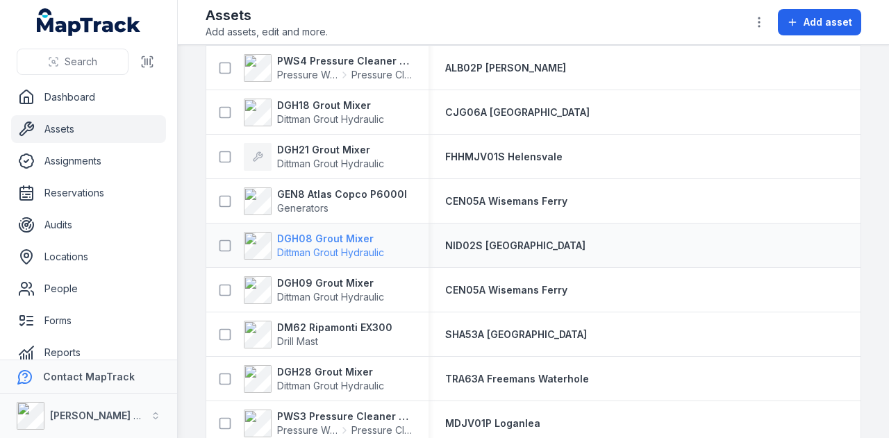
scroll to position [1805, 0]
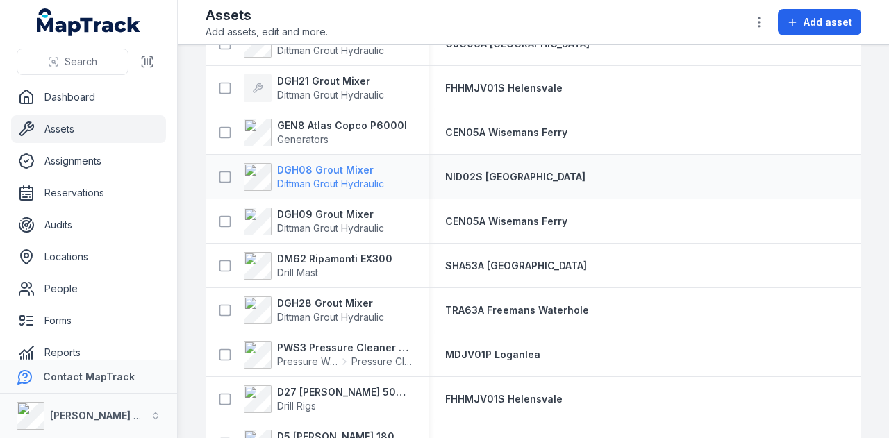
click at [308, 171] on strong "DGH08 Grout Mixer" at bounding box center [330, 170] width 107 height 14
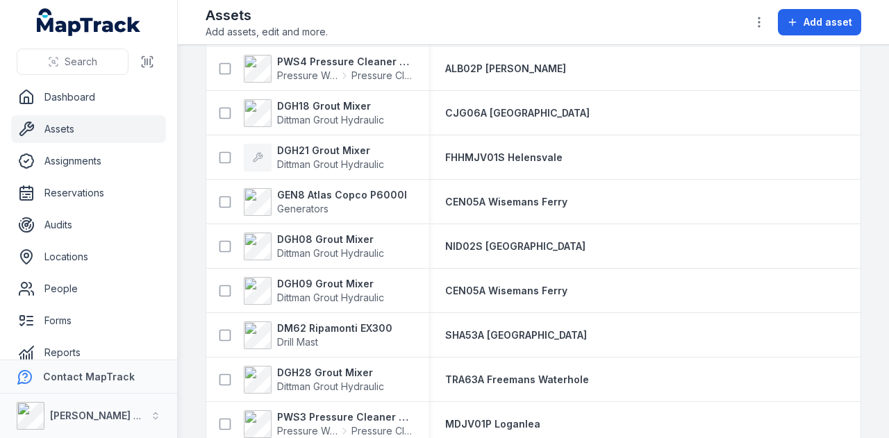
scroll to position [1805, 0]
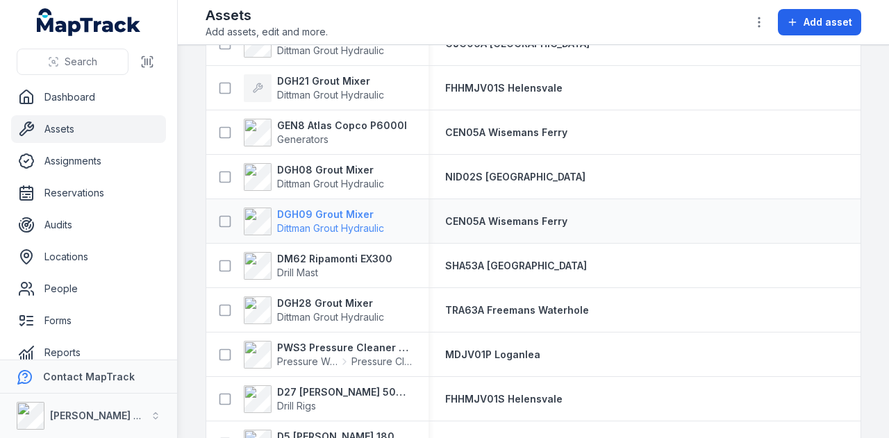
click at [344, 217] on strong "DGH09 Grout Mixer" at bounding box center [330, 215] width 107 height 14
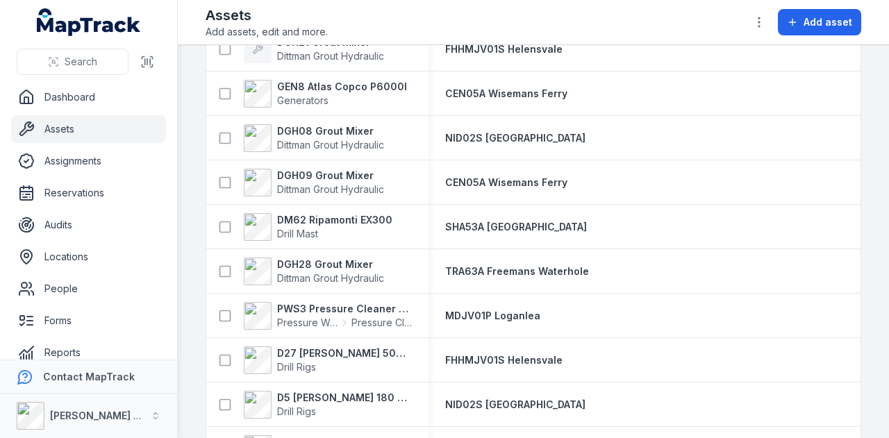
scroll to position [1875, 0]
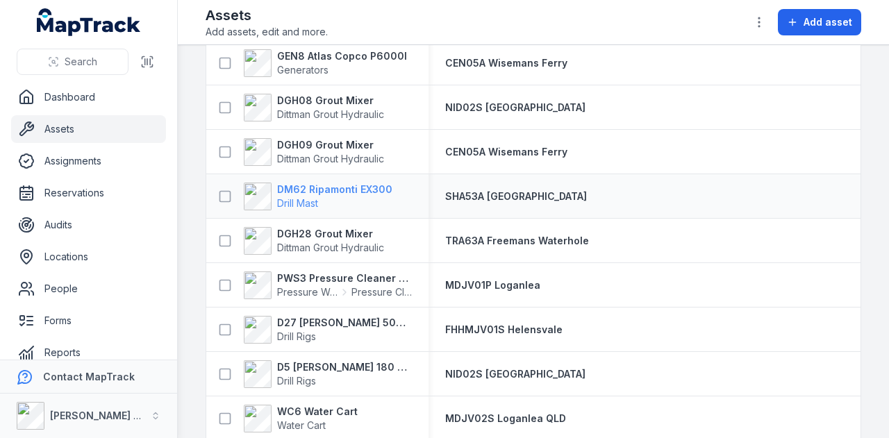
click at [351, 183] on strong "DM62 Ripamonti EX300" at bounding box center [334, 190] width 115 height 14
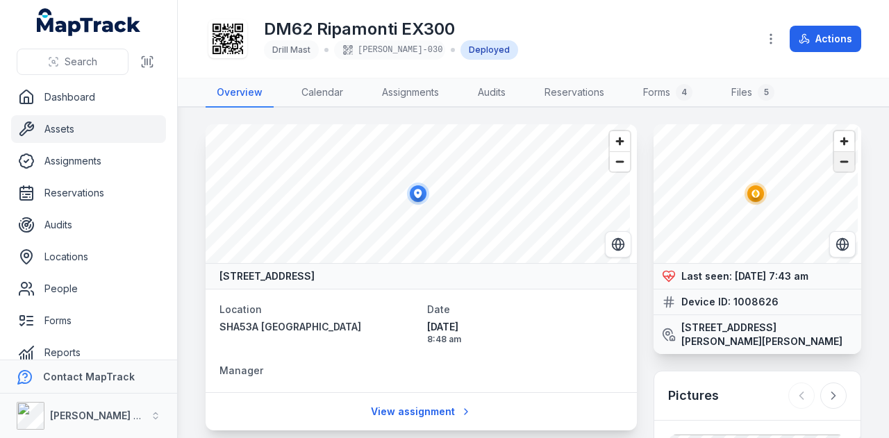
click at [834, 165] on span "Zoom out" at bounding box center [844, 161] width 20 height 19
click at [835, 158] on span "Zoom out" at bounding box center [844, 161] width 20 height 19
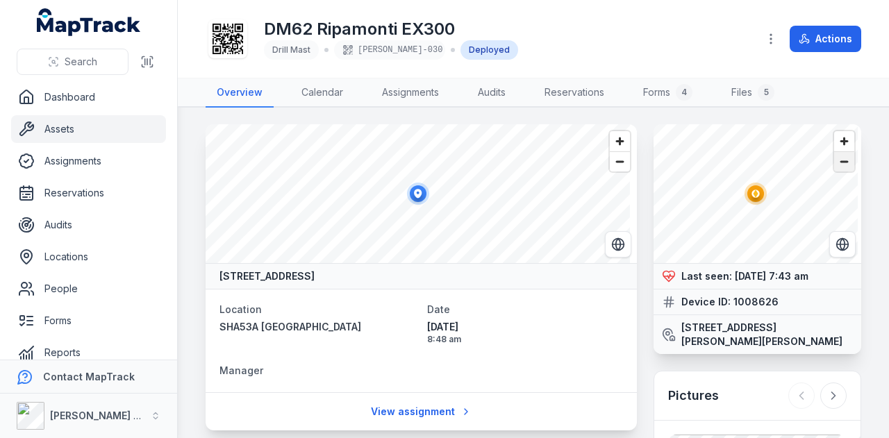
click at [835, 158] on span "Zoom out" at bounding box center [844, 161] width 20 height 19
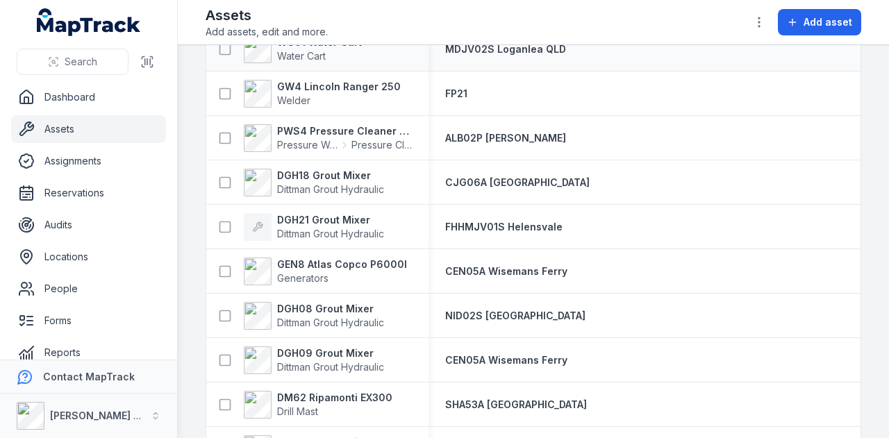
scroll to position [1805, 0]
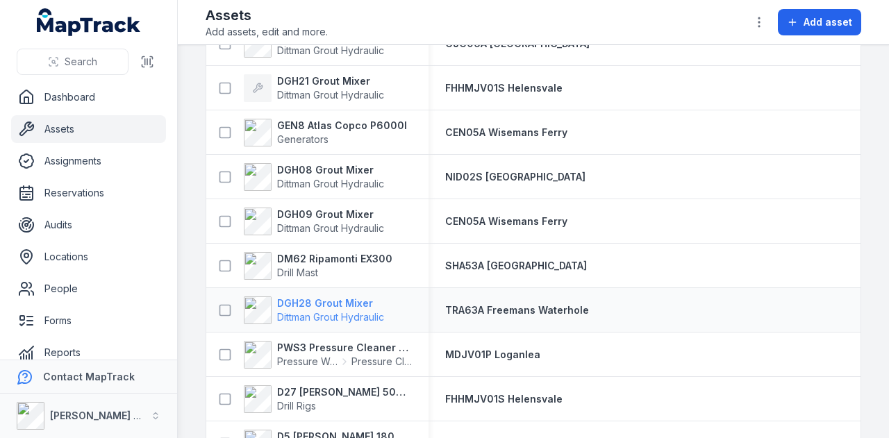
click at [361, 297] on strong "DGH28 Grout Mixer" at bounding box center [330, 303] width 107 height 14
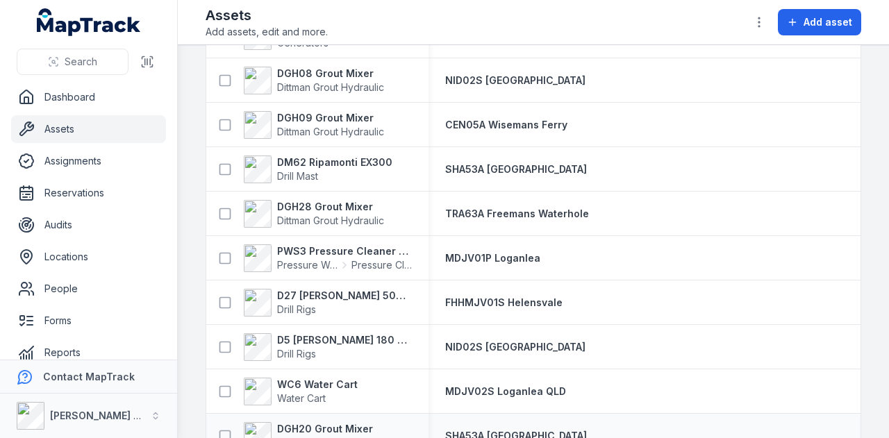
scroll to position [1875, 0]
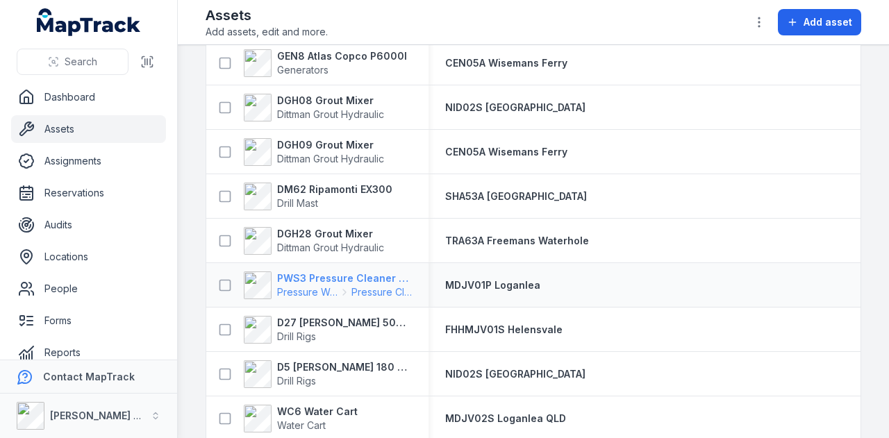
click at [362, 278] on strong "PWS3 Pressure Cleaner Skid Mounted" at bounding box center [344, 278] width 135 height 14
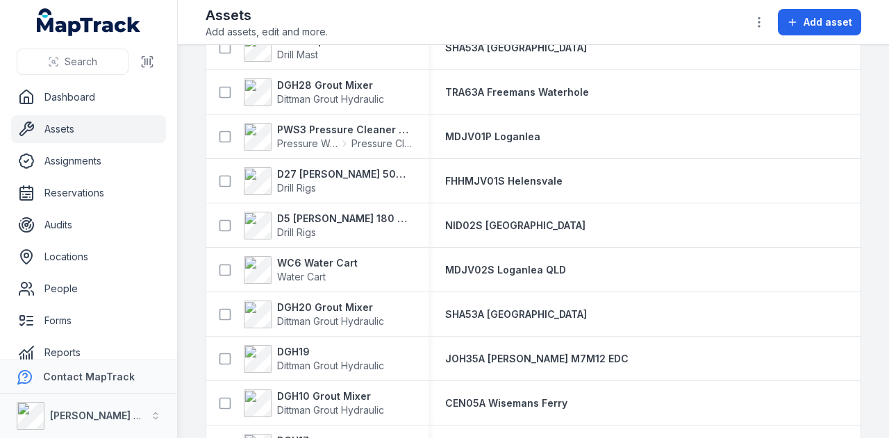
scroll to position [2083, 0]
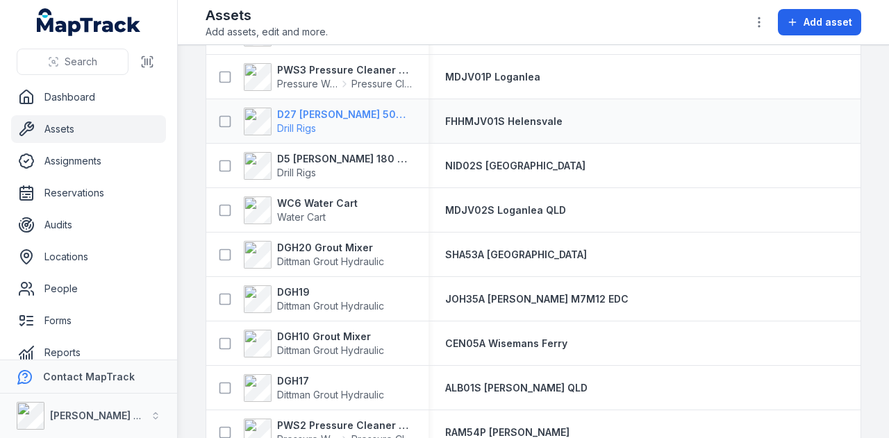
click at [319, 110] on strong "D27 [PERSON_NAME] 500 Hydraulic Drill Rig" at bounding box center [344, 115] width 135 height 14
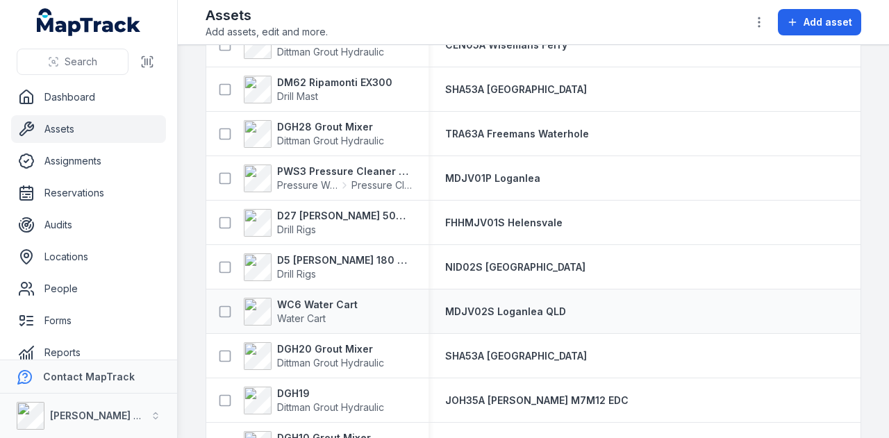
scroll to position [2014, 0]
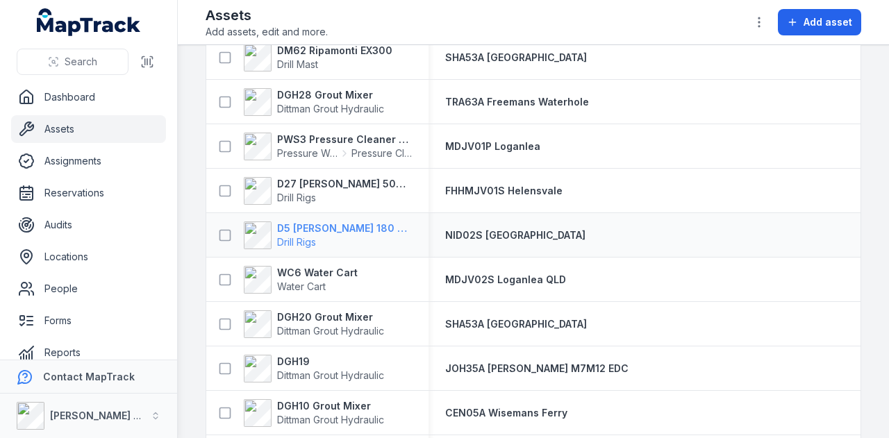
click at [354, 227] on strong "D5 [PERSON_NAME] 180 Hydraulic Drill Rig" at bounding box center [344, 228] width 135 height 14
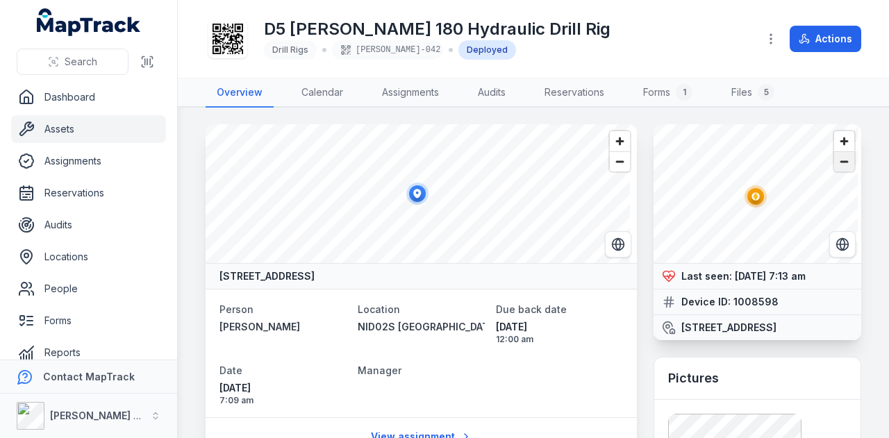
click at [841, 165] on span "Zoom out" at bounding box center [844, 161] width 20 height 19
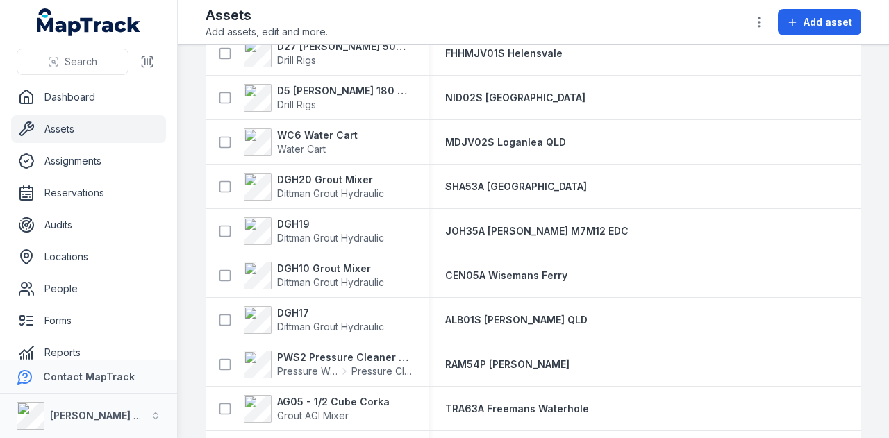
scroll to position [2152, 0]
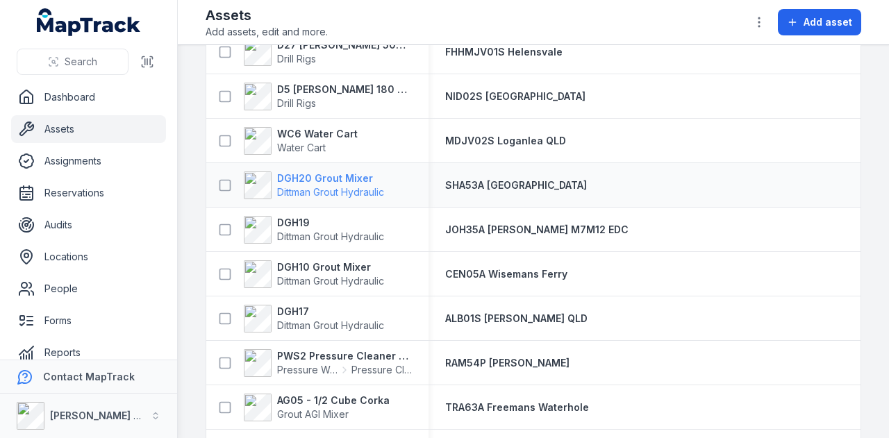
click at [346, 174] on strong "DGH20 Grout Mixer" at bounding box center [330, 179] width 107 height 14
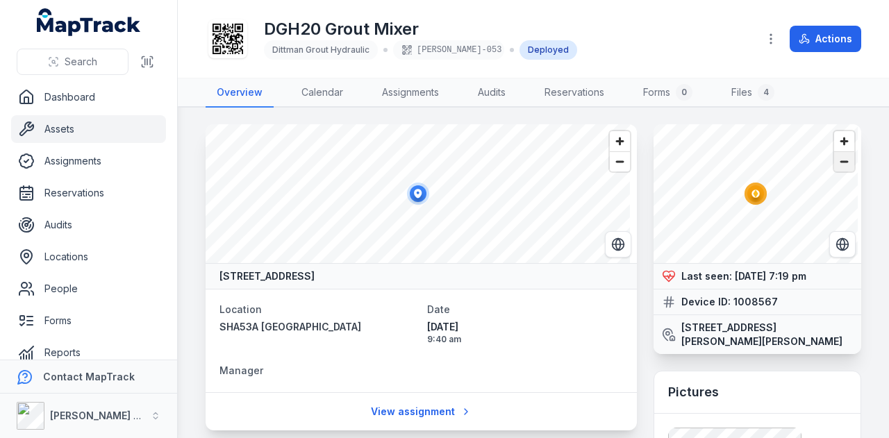
click at [835, 162] on span "Zoom out" at bounding box center [844, 161] width 20 height 19
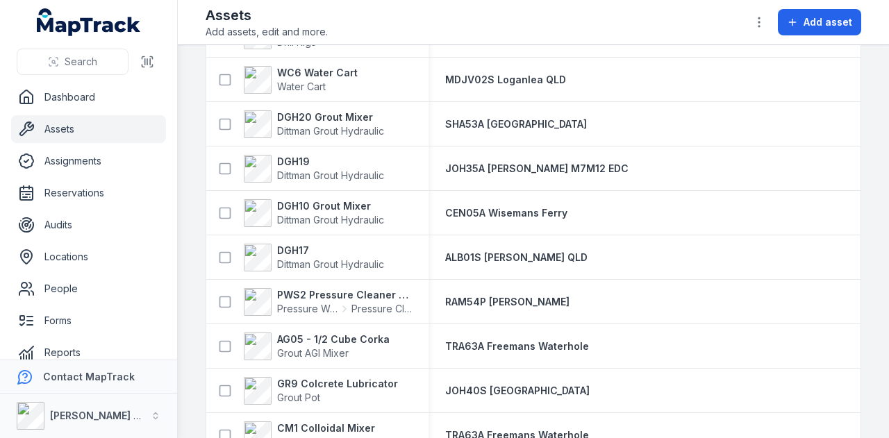
scroll to position [2222, 0]
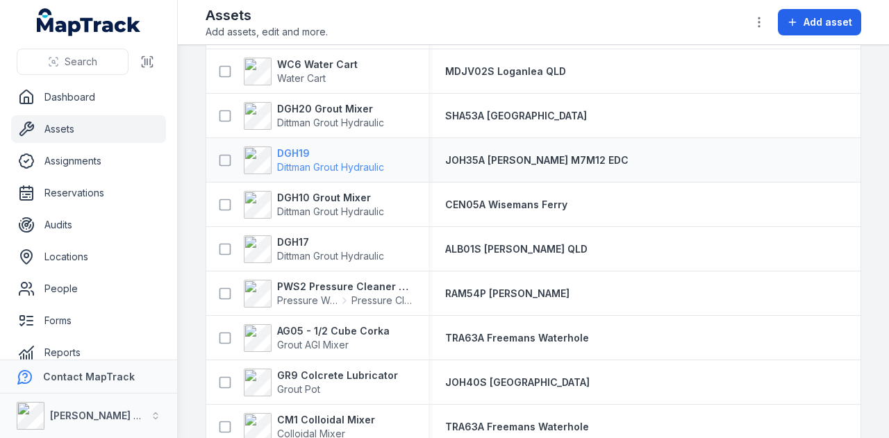
click at [294, 150] on strong "DGH19" at bounding box center [330, 154] width 107 height 14
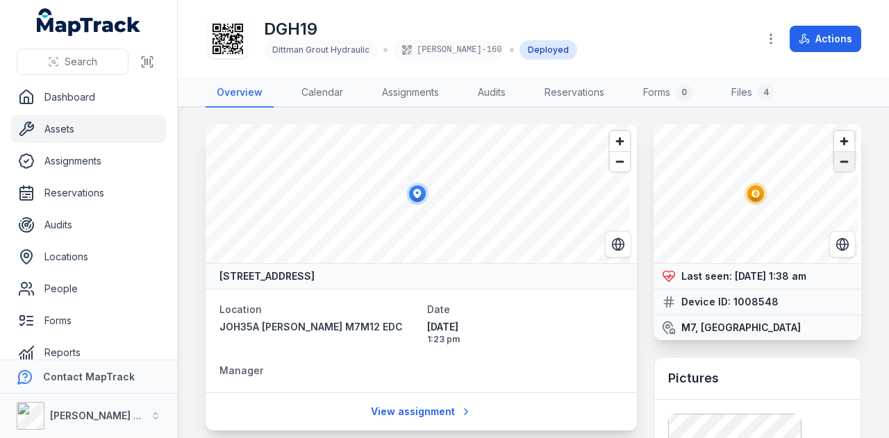
click at [841, 160] on span "Zoom out" at bounding box center [844, 161] width 20 height 19
click at [834, 142] on span "Zoom in" at bounding box center [844, 141] width 20 height 20
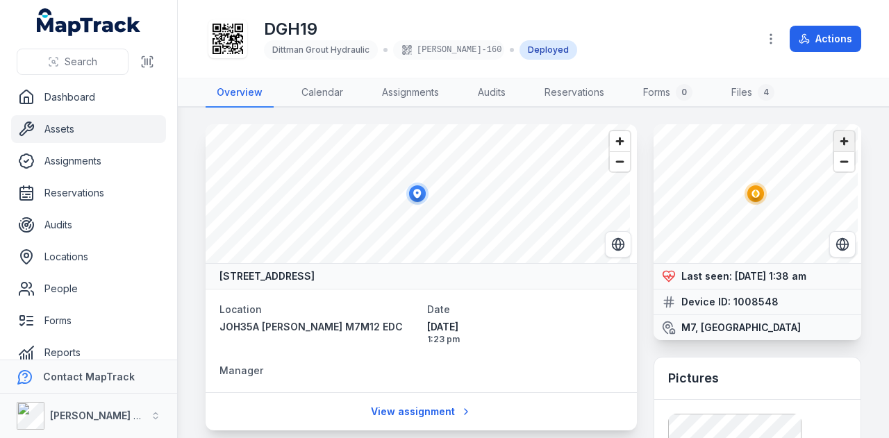
click at [834, 142] on span "Zoom in" at bounding box center [844, 141] width 20 height 20
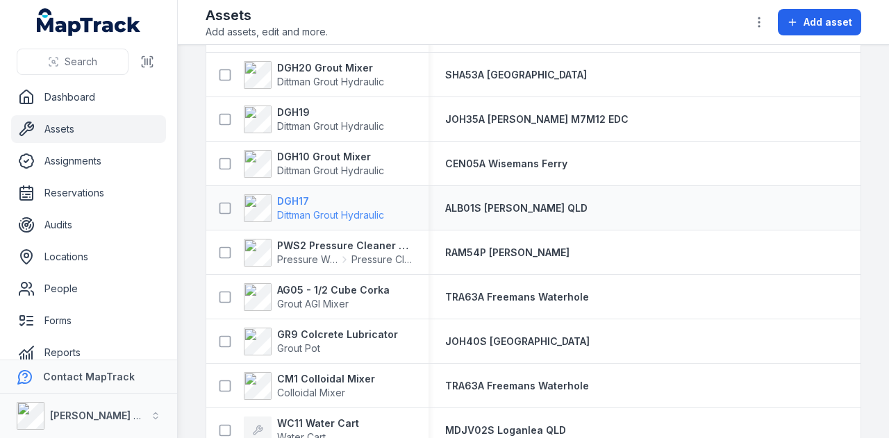
scroll to position [2291, 0]
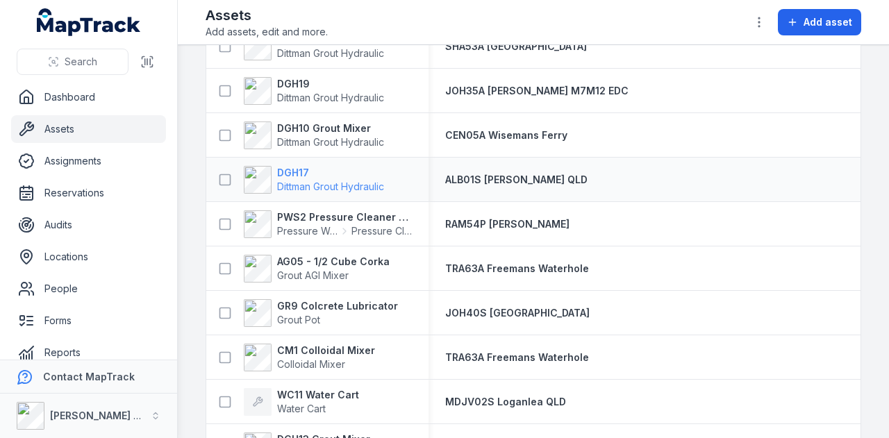
click at [296, 174] on strong "DGH17" at bounding box center [330, 173] width 107 height 14
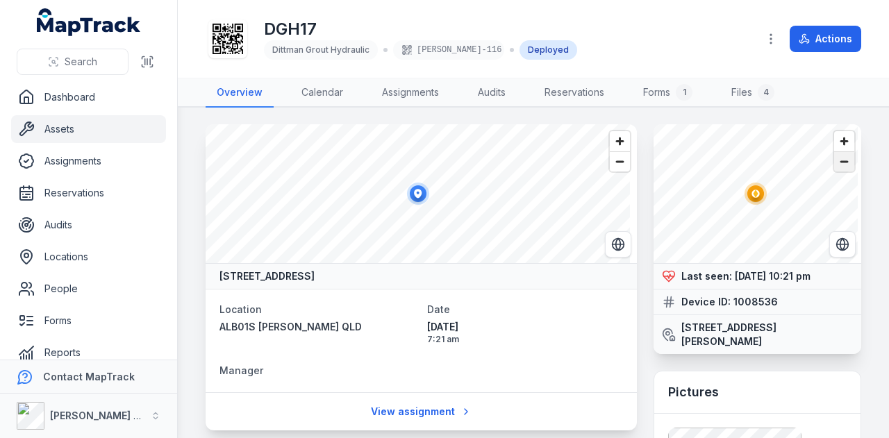
click at [839, 162] on span "Zoom out" at bounding box center [844, 161] width 20 height 19
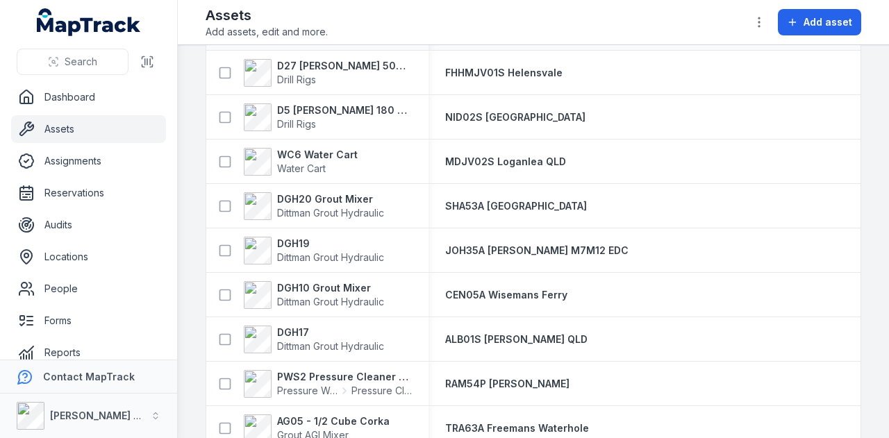
scroll to position [2152, 0]
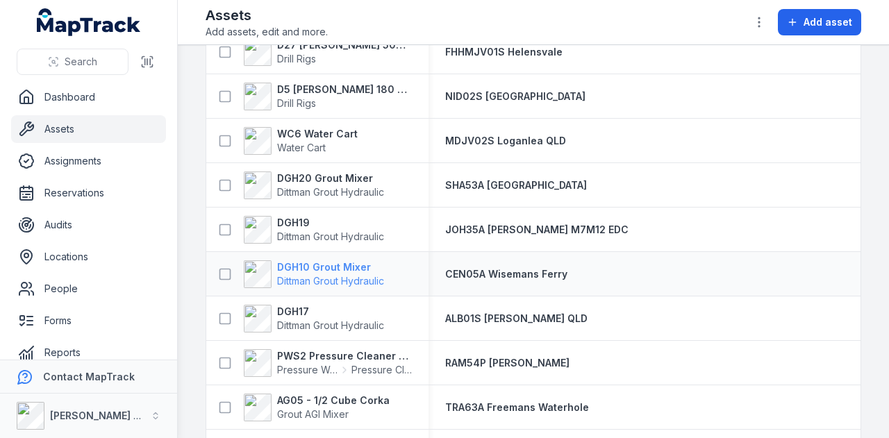
click at [324, 268] on strong "DGH10 Grout Mixer" at bounding box center [330, 267] width 107 height 14
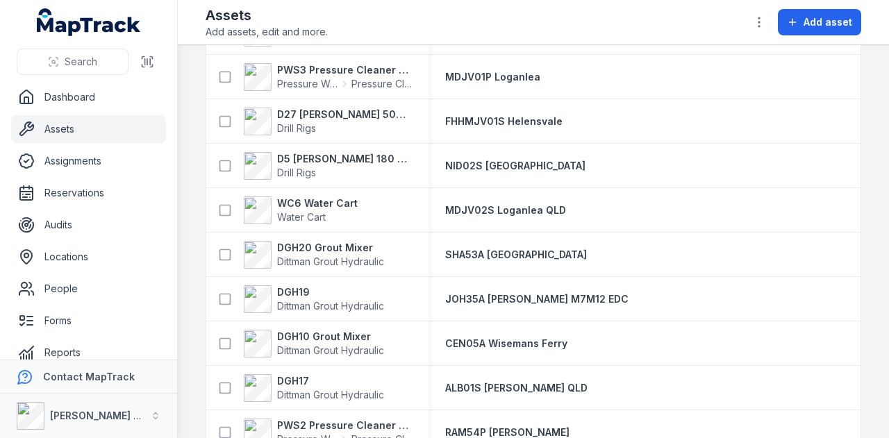
scroll to position [2152, 0]
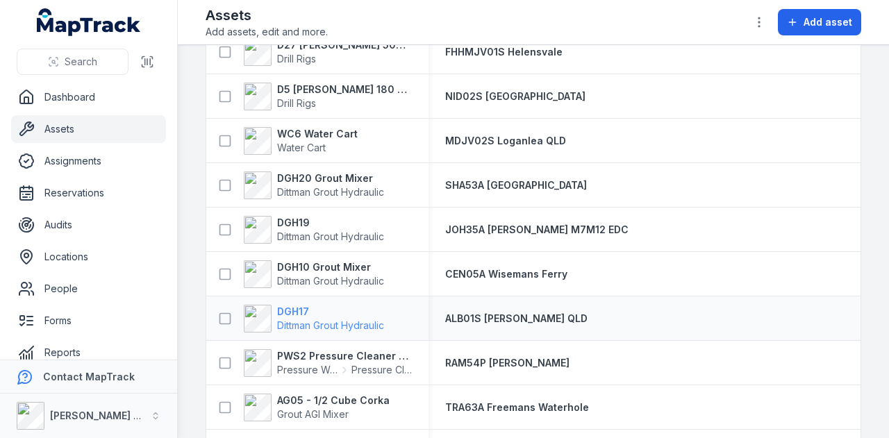
click at [299, 306] on strong "DGH17" at bounding box center [330, 312] width 107 height 14
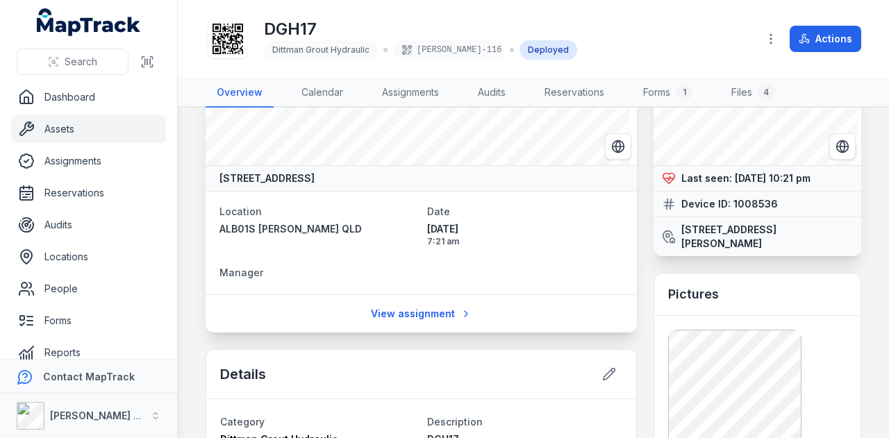
scroll to position [69, 0]
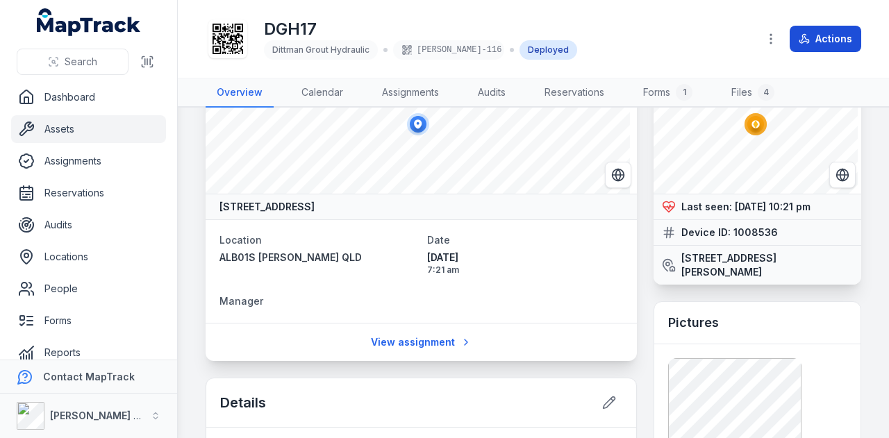
click at [850, 35] on button "Actions" at bounding box center [825, 39] width 72 height 26
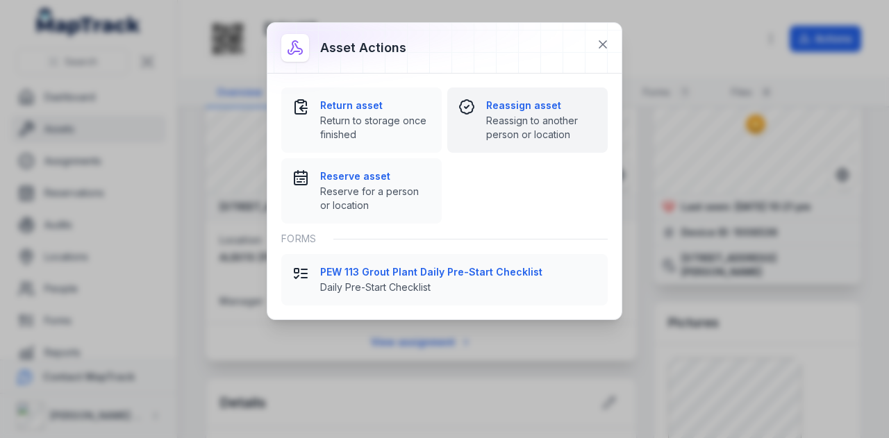
click at [549, 102] on strong "Reassign asset" at bounding box center [541, 106] width 110 height 14
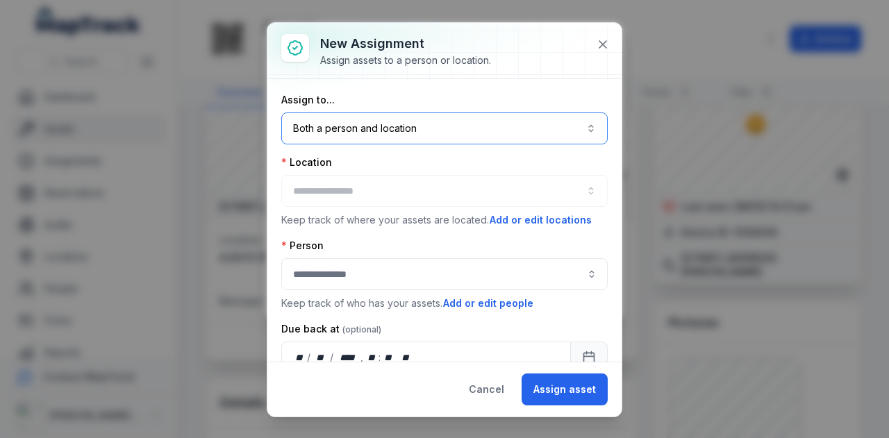
click at [437, 131] on button "Both a person and location ****" at bounding box center [444, 128] width 326 height 32
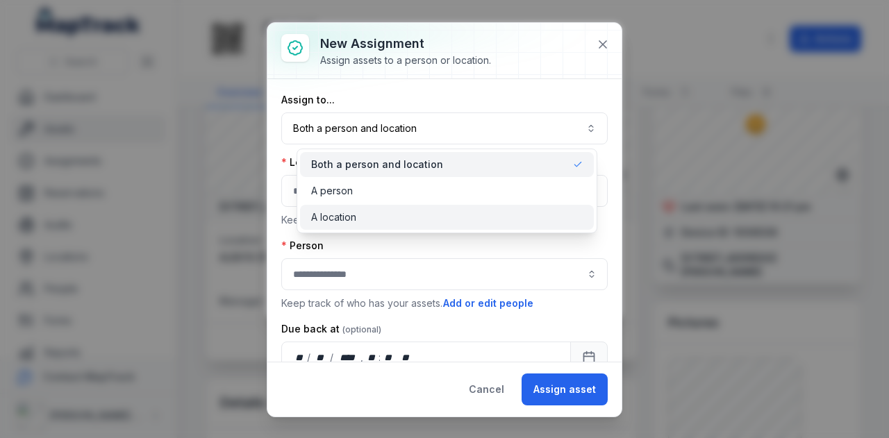
click at [437, 228] on div "A location" at bounding box center [447, 217] width 294 height 25
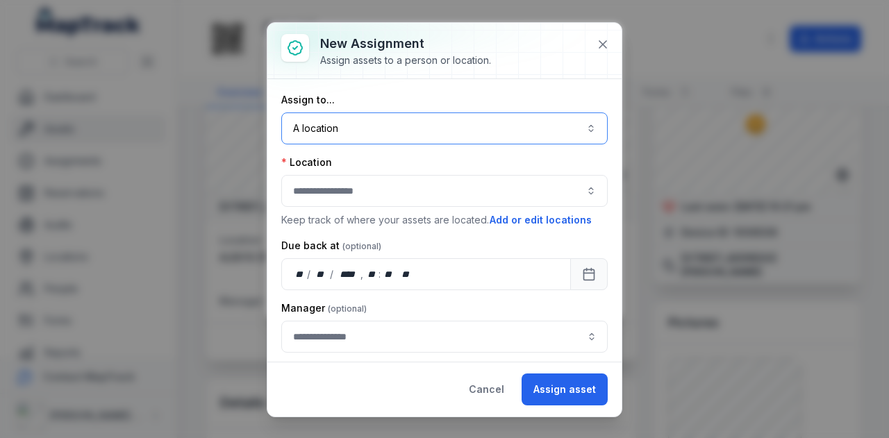
click at [422, 191] on button "button" at bounding box center [444, 191] width 326 height 32
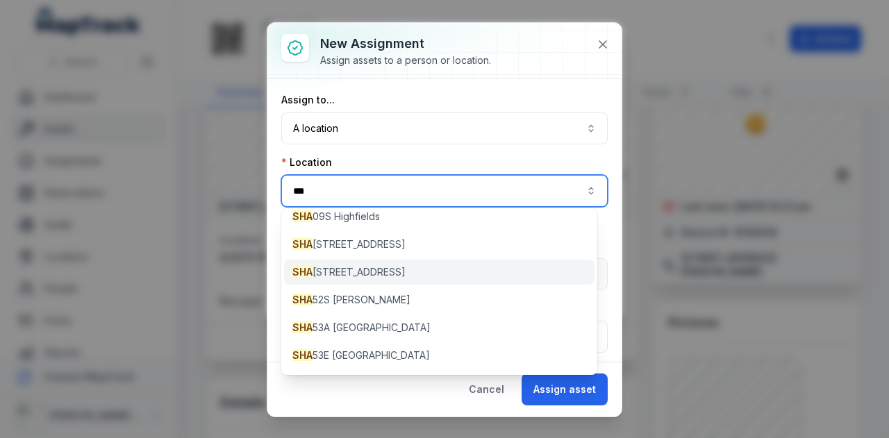
scroll to position [278, 0]
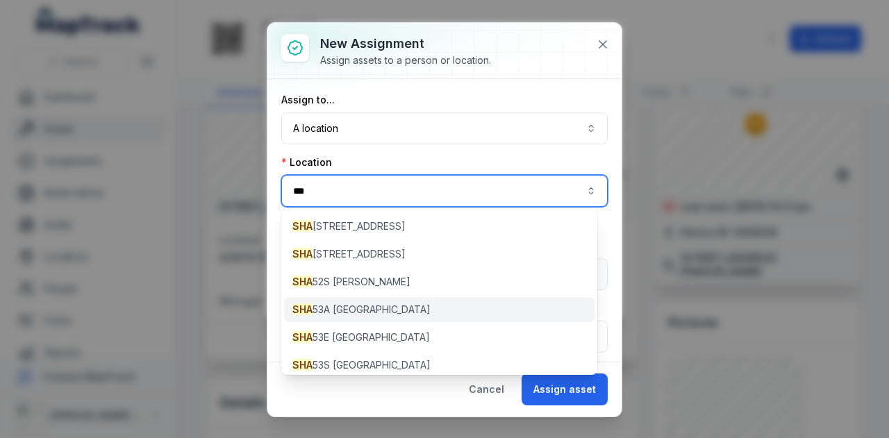
type input "***"
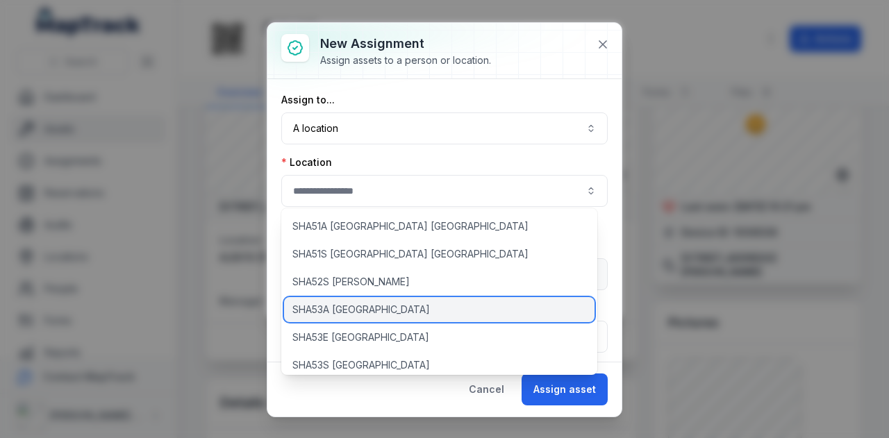
click at [459, 313] on div "SHA53A [GEOGRAPHIC_DATA]" at bounding box center [439, 309] width 310 height 25
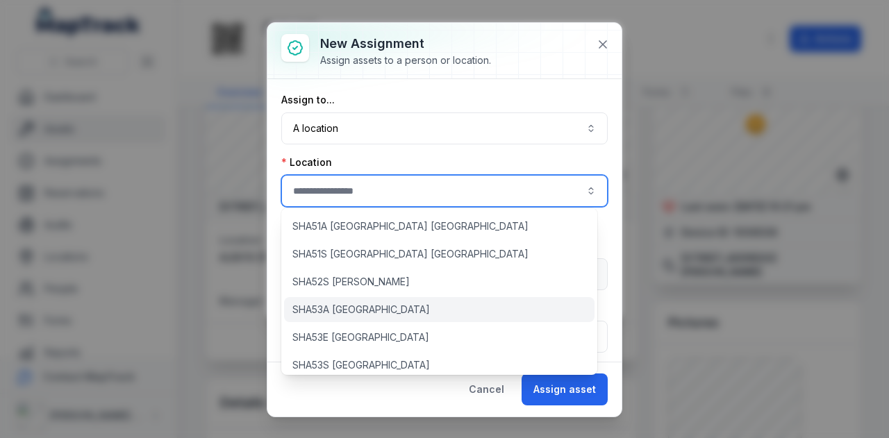
type input "**********"
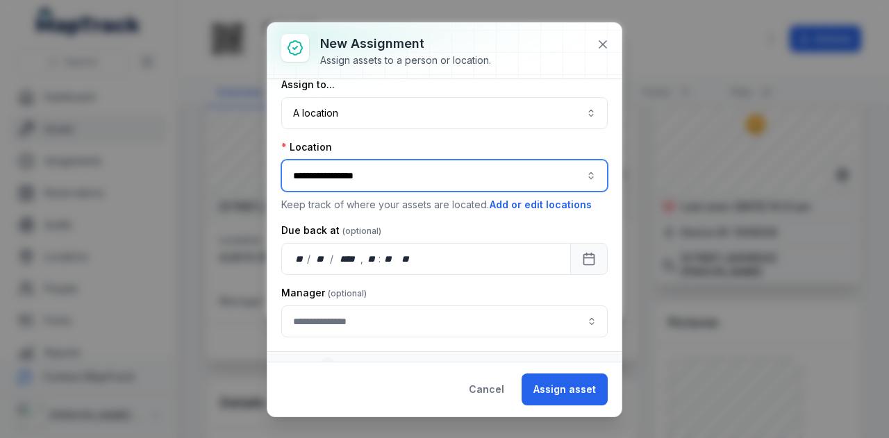
scroll to position [29, 0]
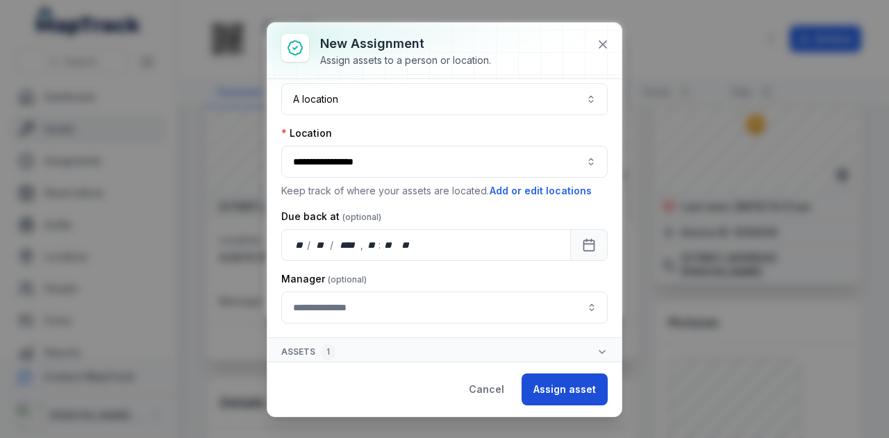
click at [557, 392] on button "Assign asset" at bounding box center [564, 390] width 86 height 32
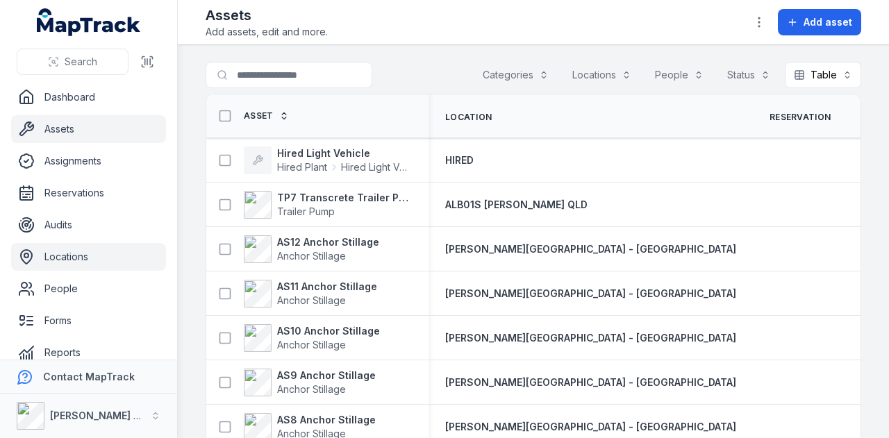
click at [112, 253] on link "Locations" at bounding box center [88, 257] width 155 height 28
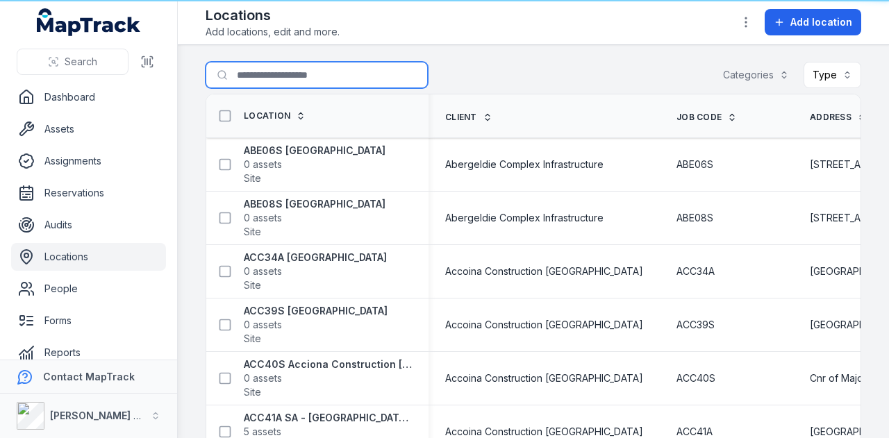
click at [326, 73] on input "Search for locations" at bounding box center [317, 75] width 222 height 26
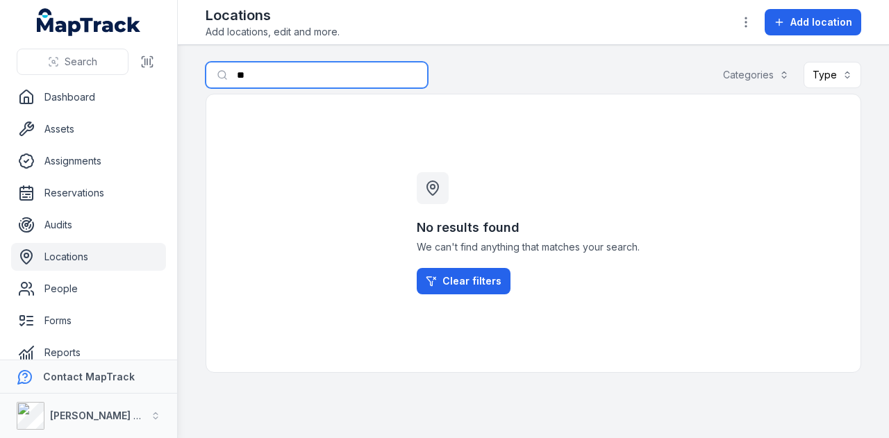
type input "*"
